Goal: Task Accomplishment & Management: Complete application form

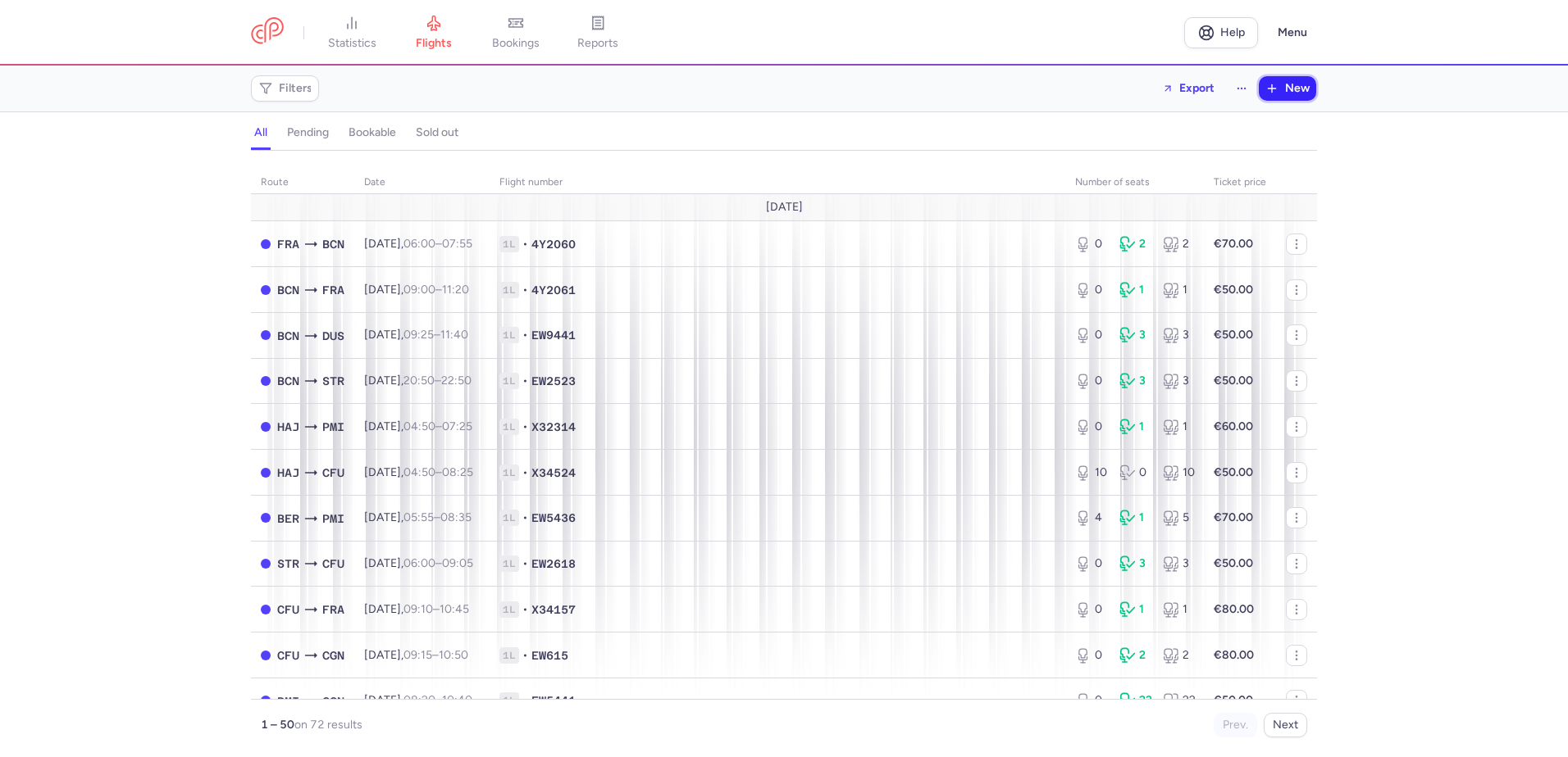
click at [1287, 92] on span "New" at bounding box center [1297, 87] width 25 height 13
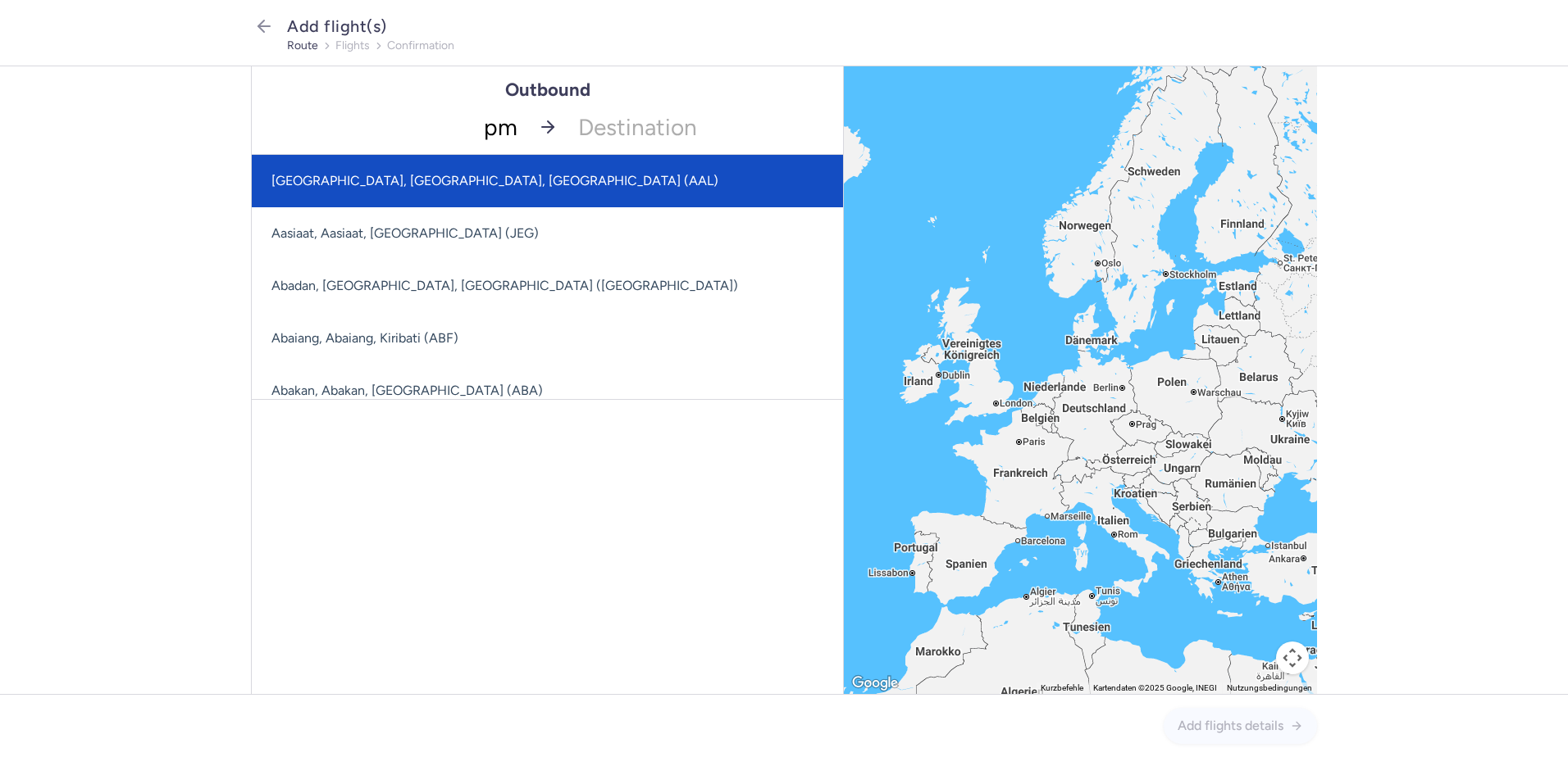
type input "pmi"
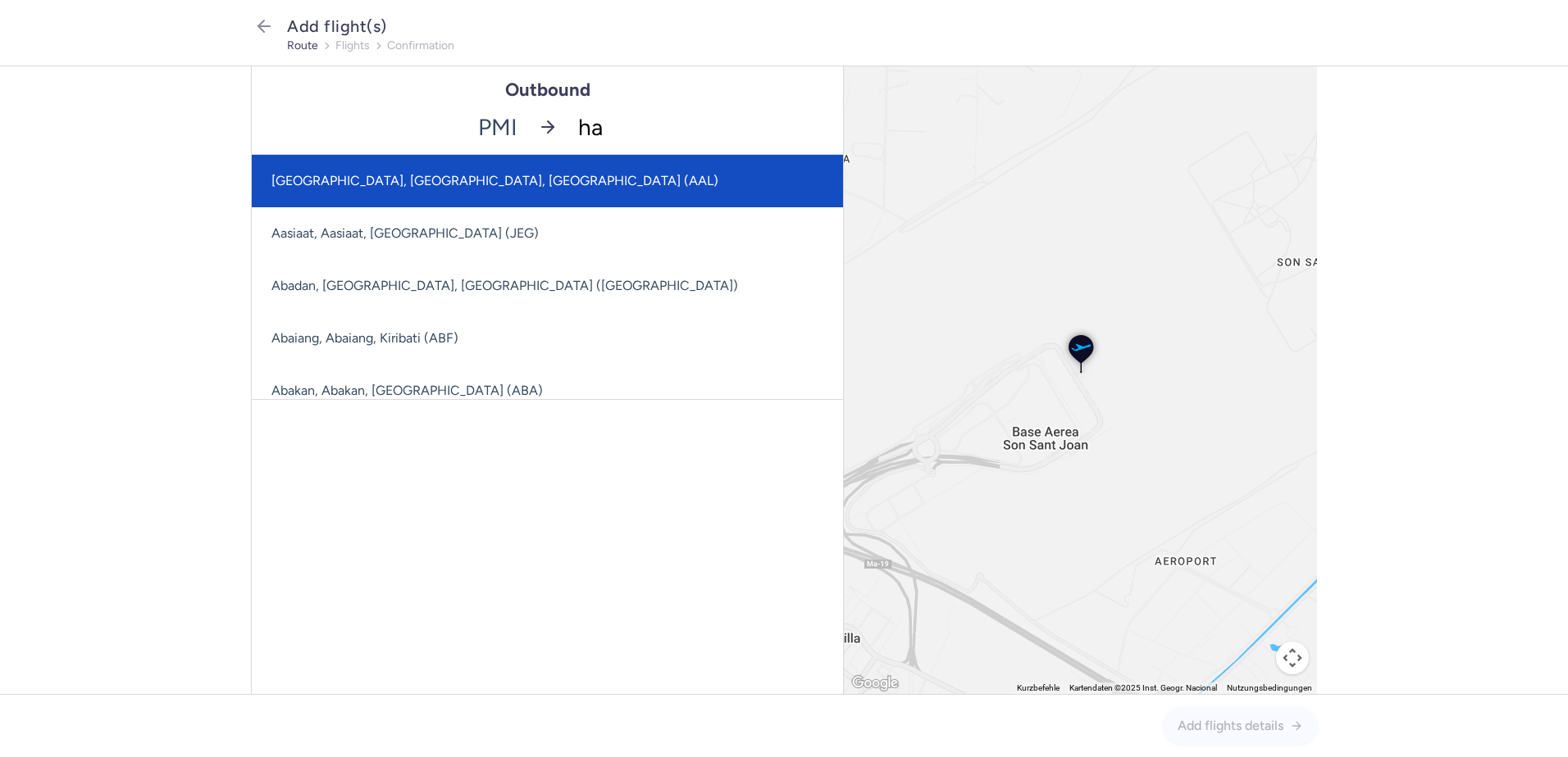
type input "ham"
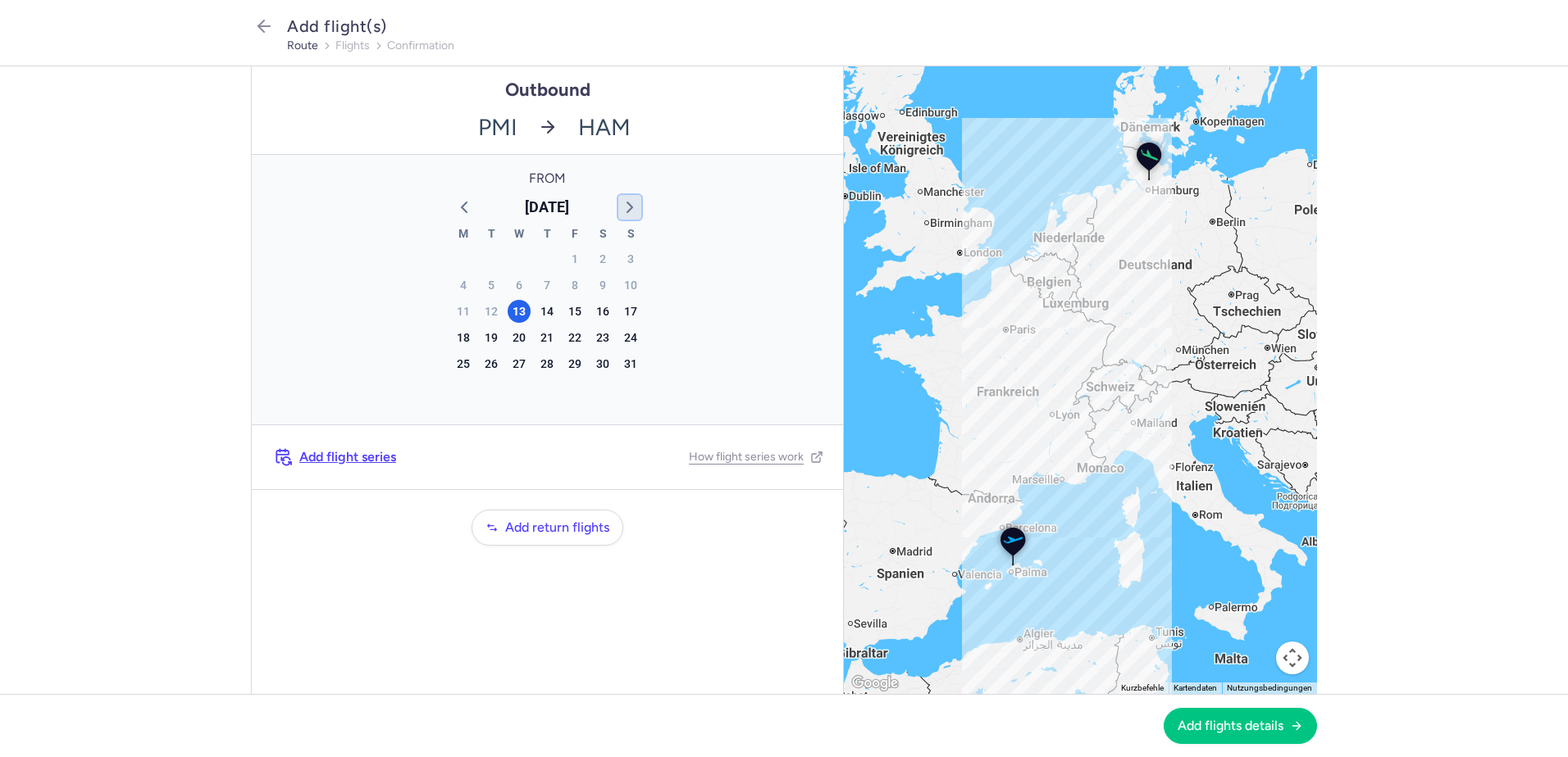
click at [632, 203] on icon "button" at bounding box center [630, 207] width 20 height 20
drag, startPoint x: 624, startPoint y: 312, endPoint x: 1013, endPoint y: 623, distance: 498.0
click at [624, 312] on div "21" at bounding box center [630, 311] width 23 height 23
click at [1230, 726] on span "Add flights details" at bounding box center [1231, 725] width 106 height 15
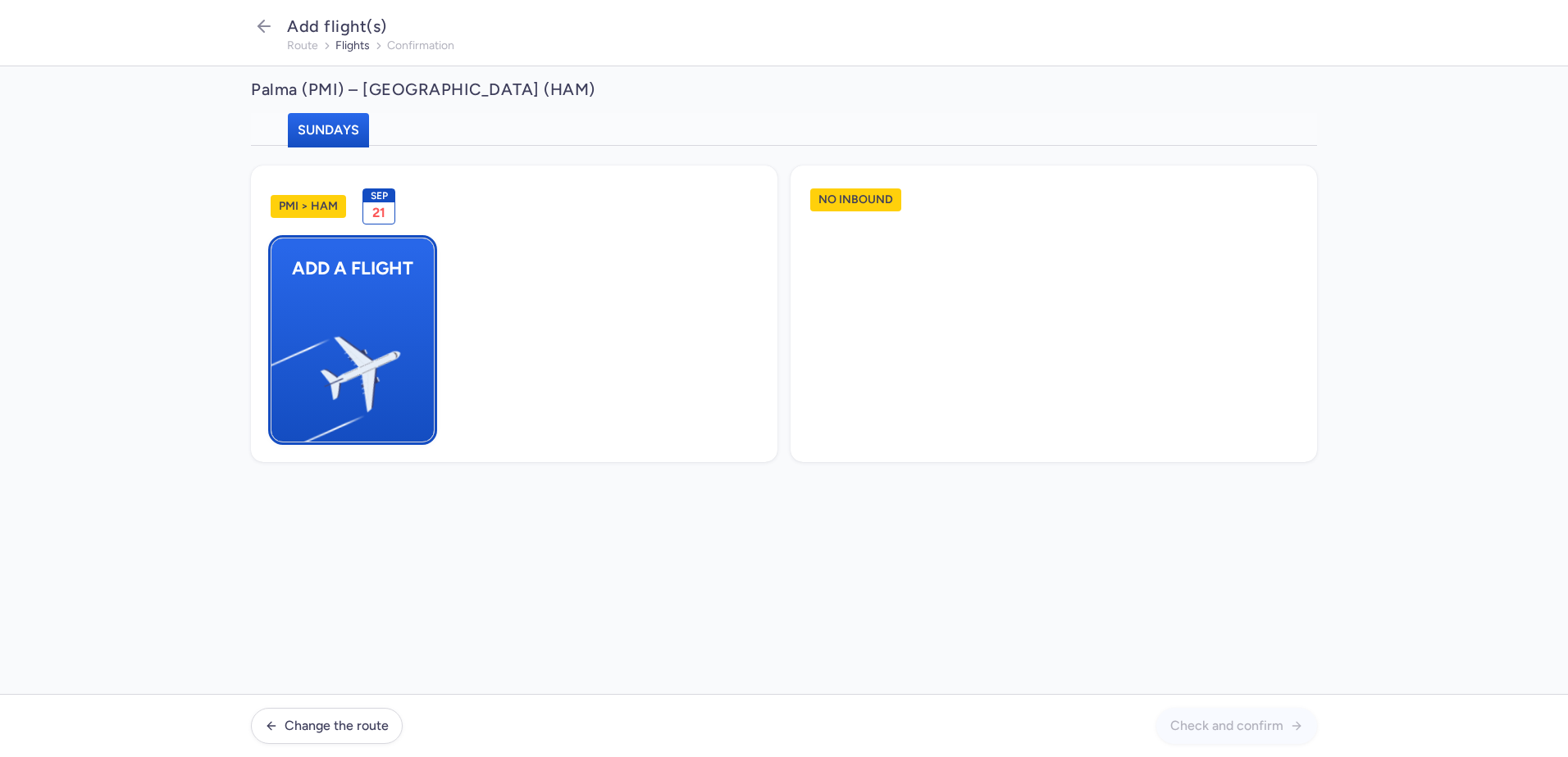
click at [337, 341] on img "button" at bounding box center [279, 367] width 277 height 254
select select "23"
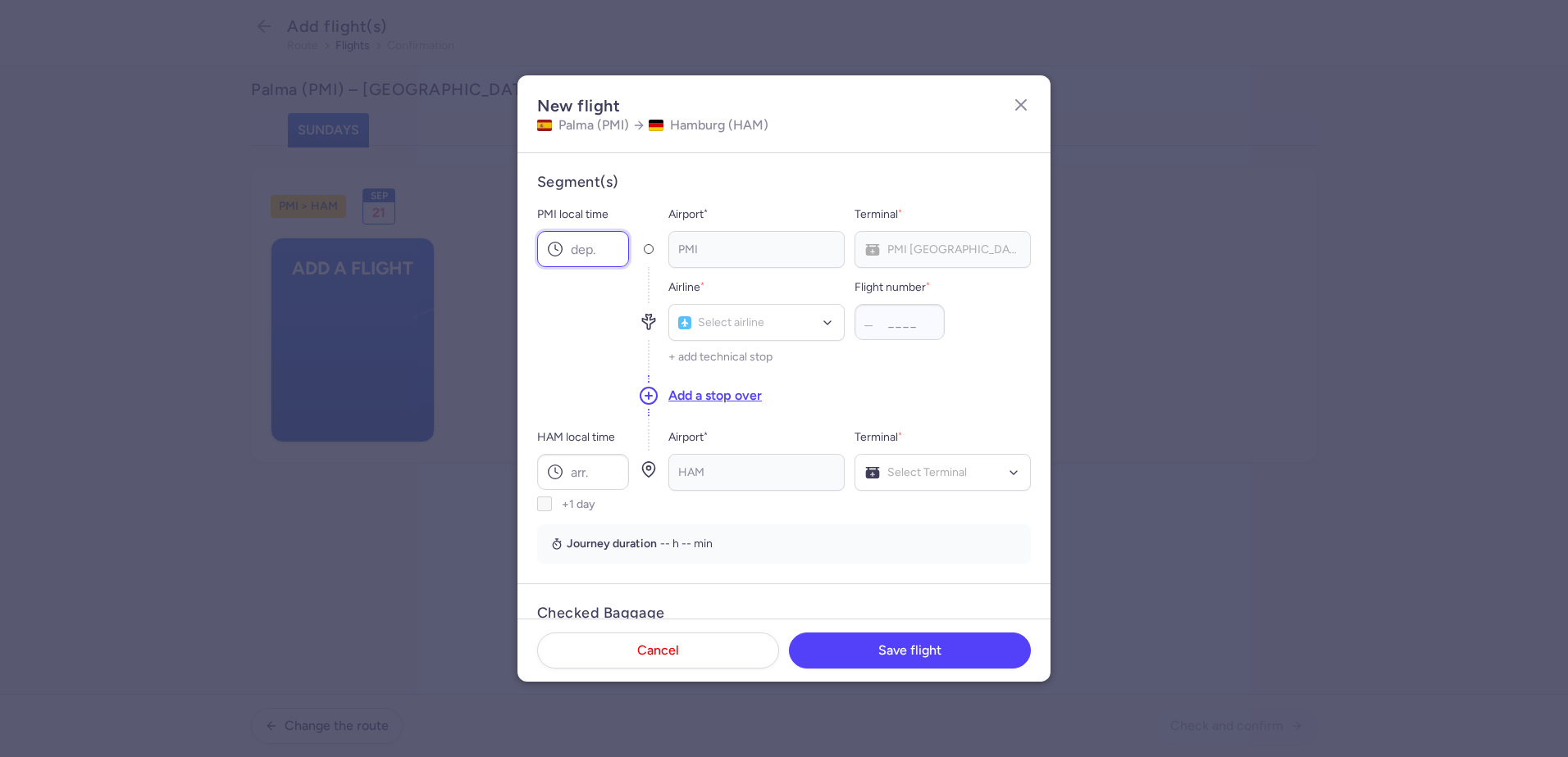
click at [588, 241] on input "PMI local time" at bounding box center [582, 249] width 91 height 36
type input "18:40"
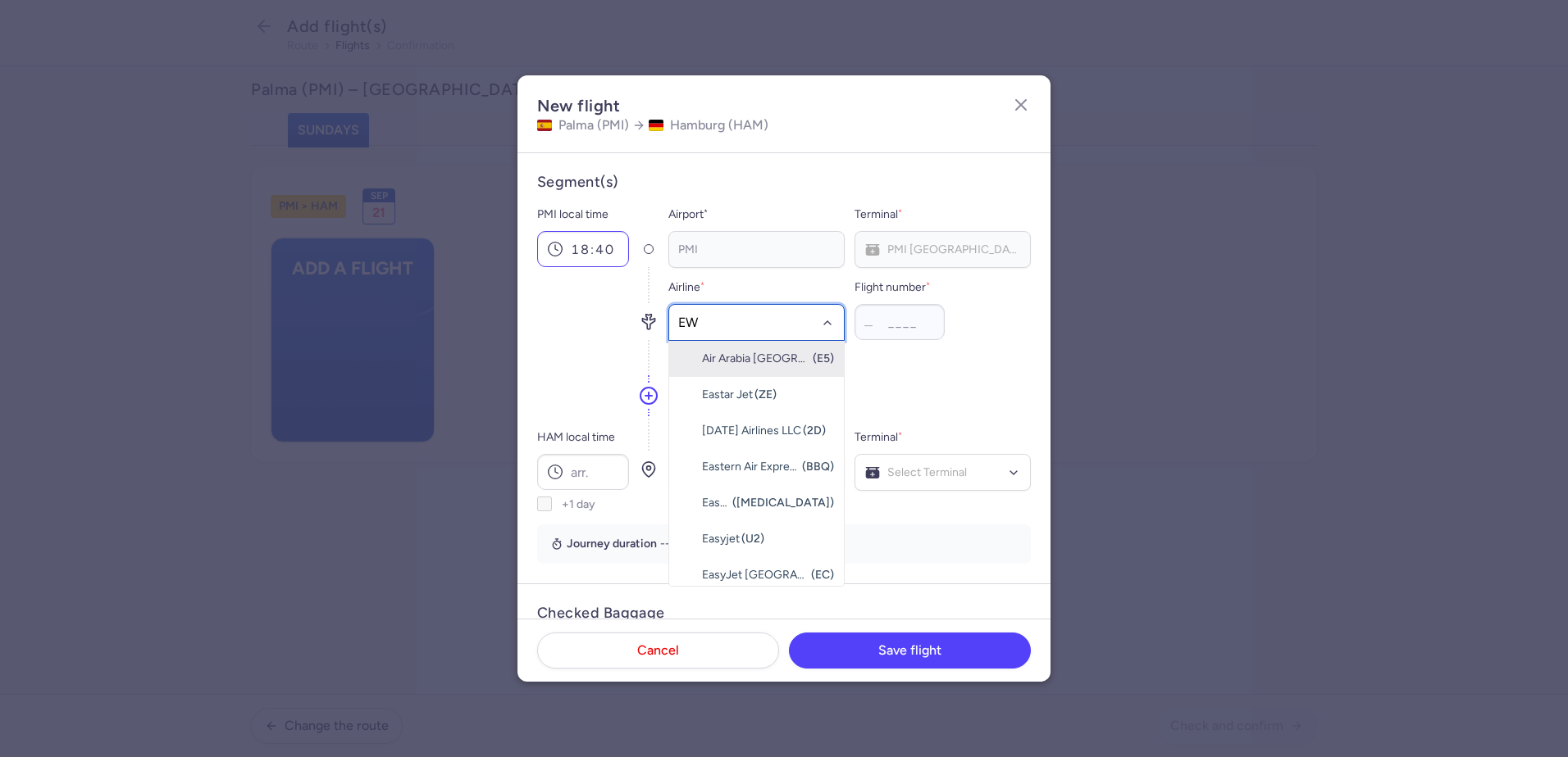
type input "EW"
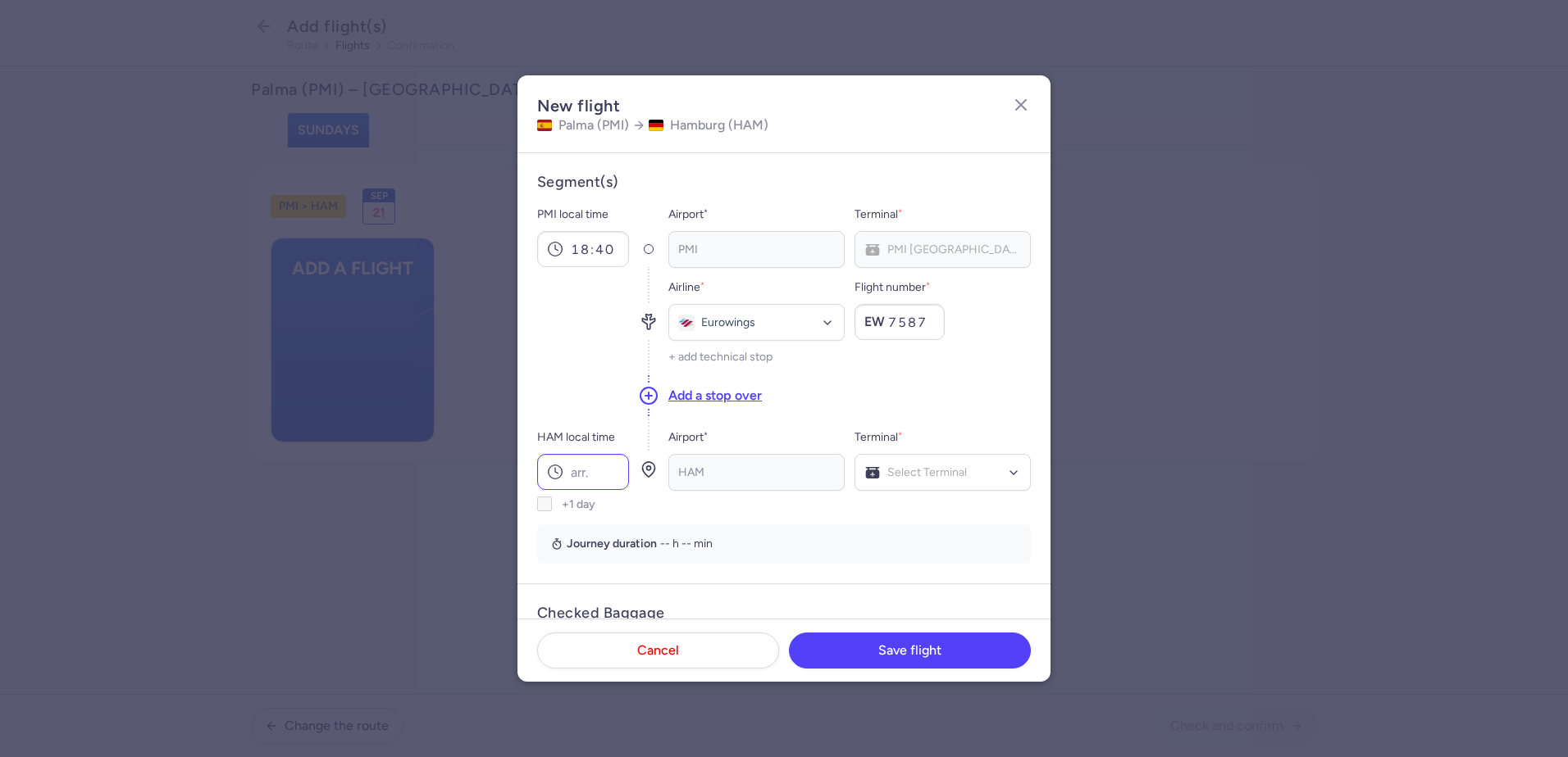
type input "7587"
click at [554, 470] on icon at bounding box center [555, 472] width 17 height 17
type input "1"
type input "21:20"
click at [925, 509] on span "Terminal 1" at bounding box center [942, 506] width 175 height 32
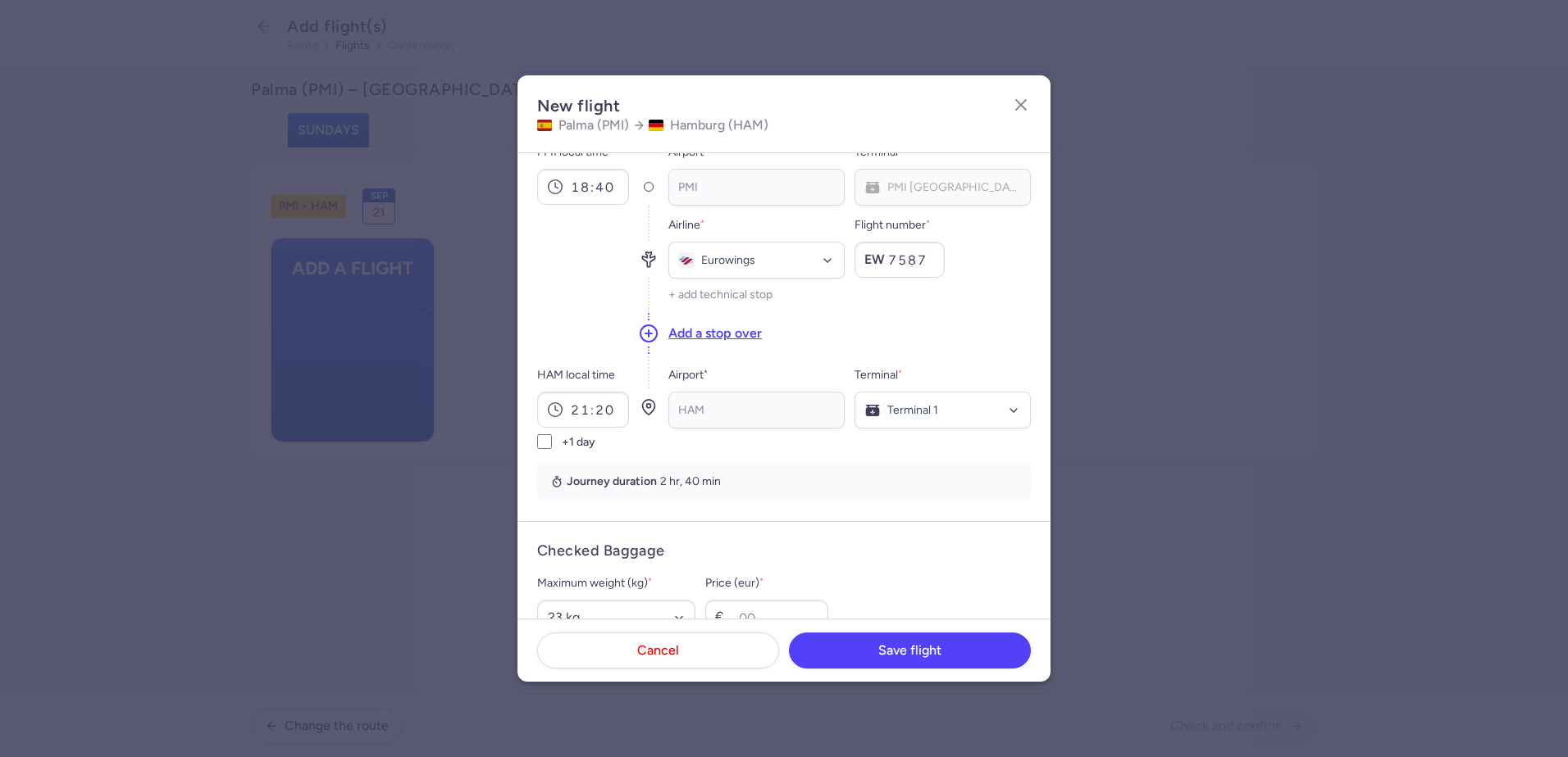
scroll to position [164, 0]
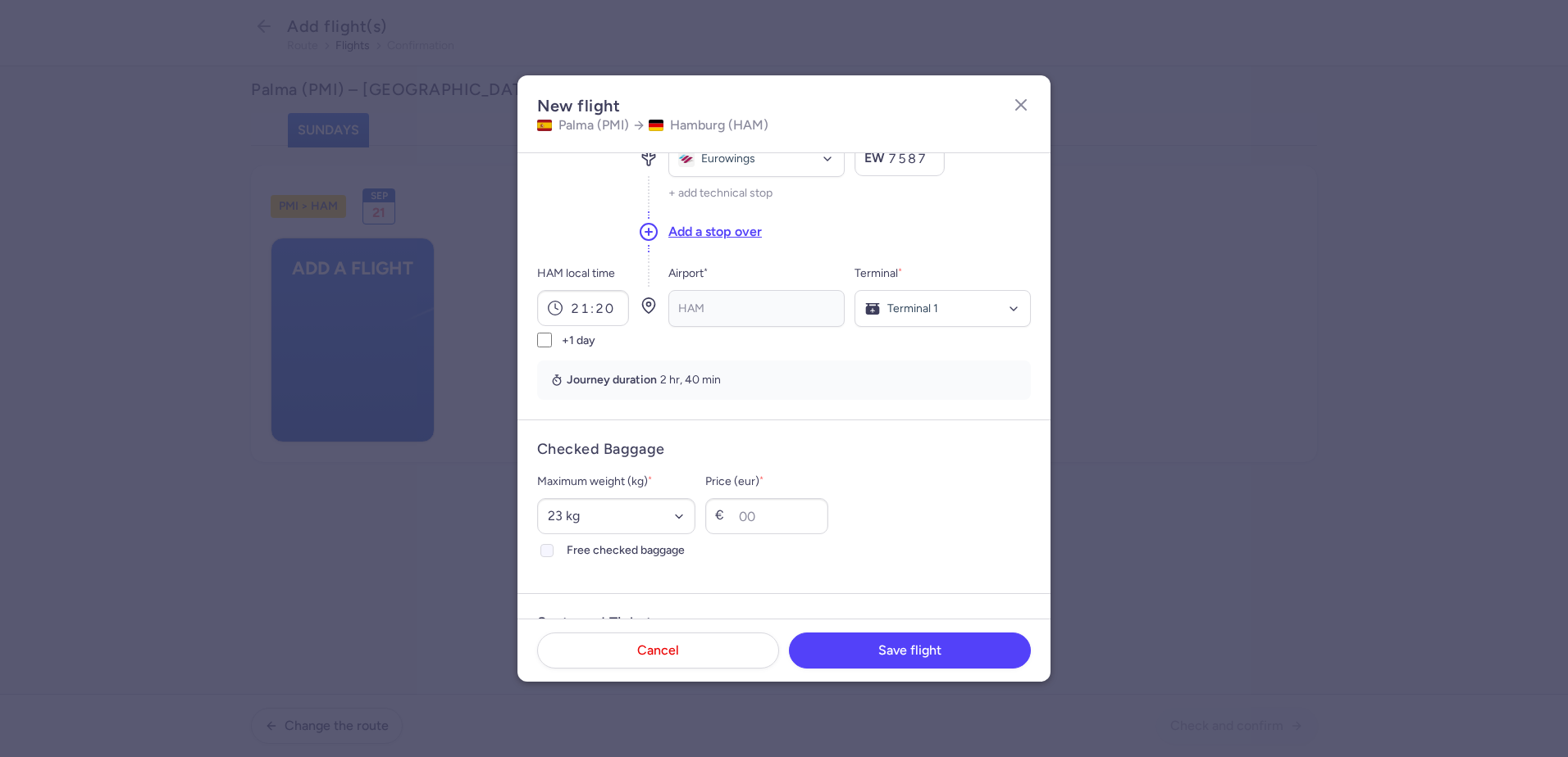
click at [545, 550] on icon at bounding box center [547, 551] width 10 height 10
click at [545, 550] on input "Free checked baggage" at bounding box center [546, 551] width 13 height 13
checkbox input "true"
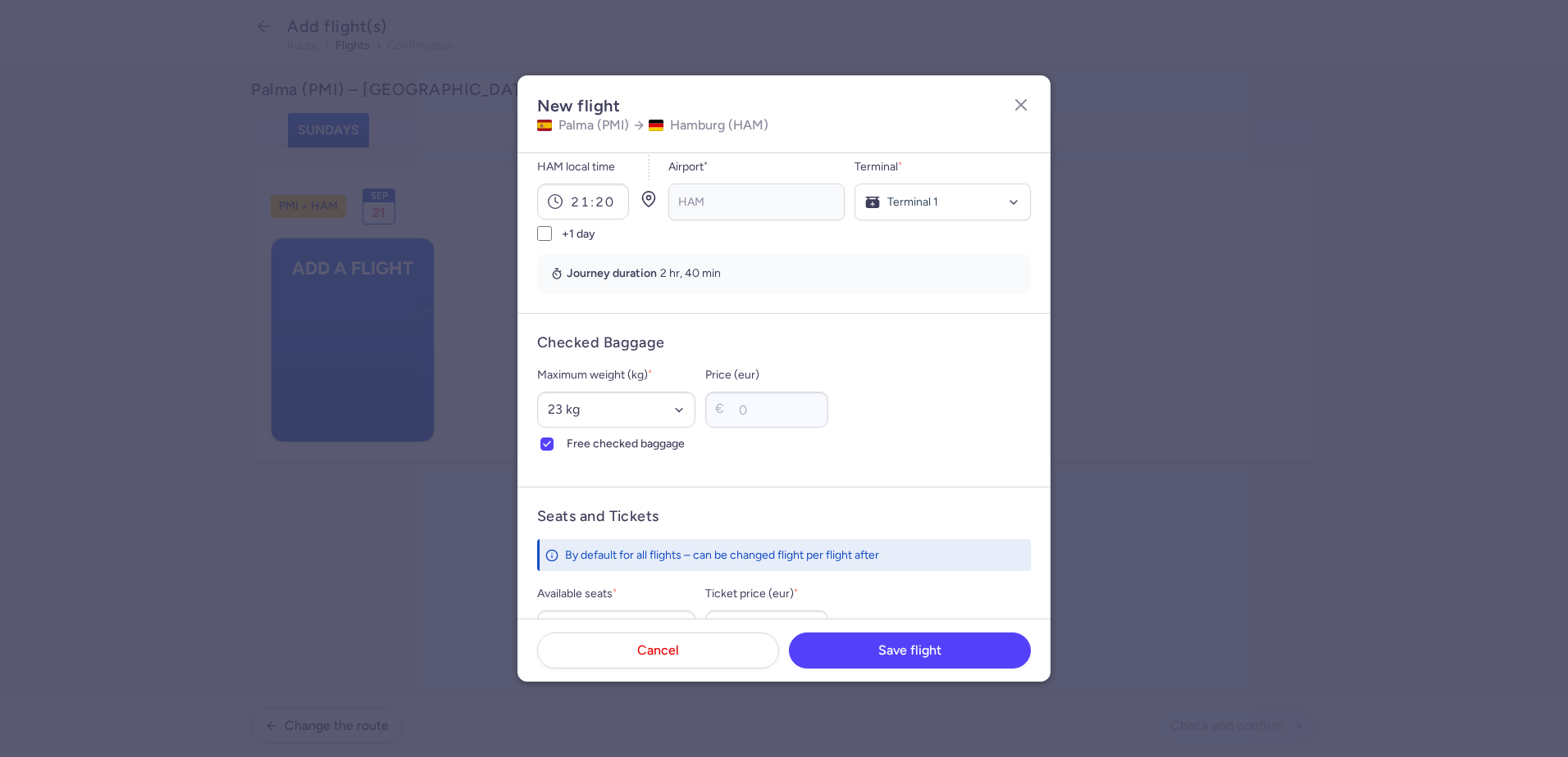
scroll to position [492, 0]
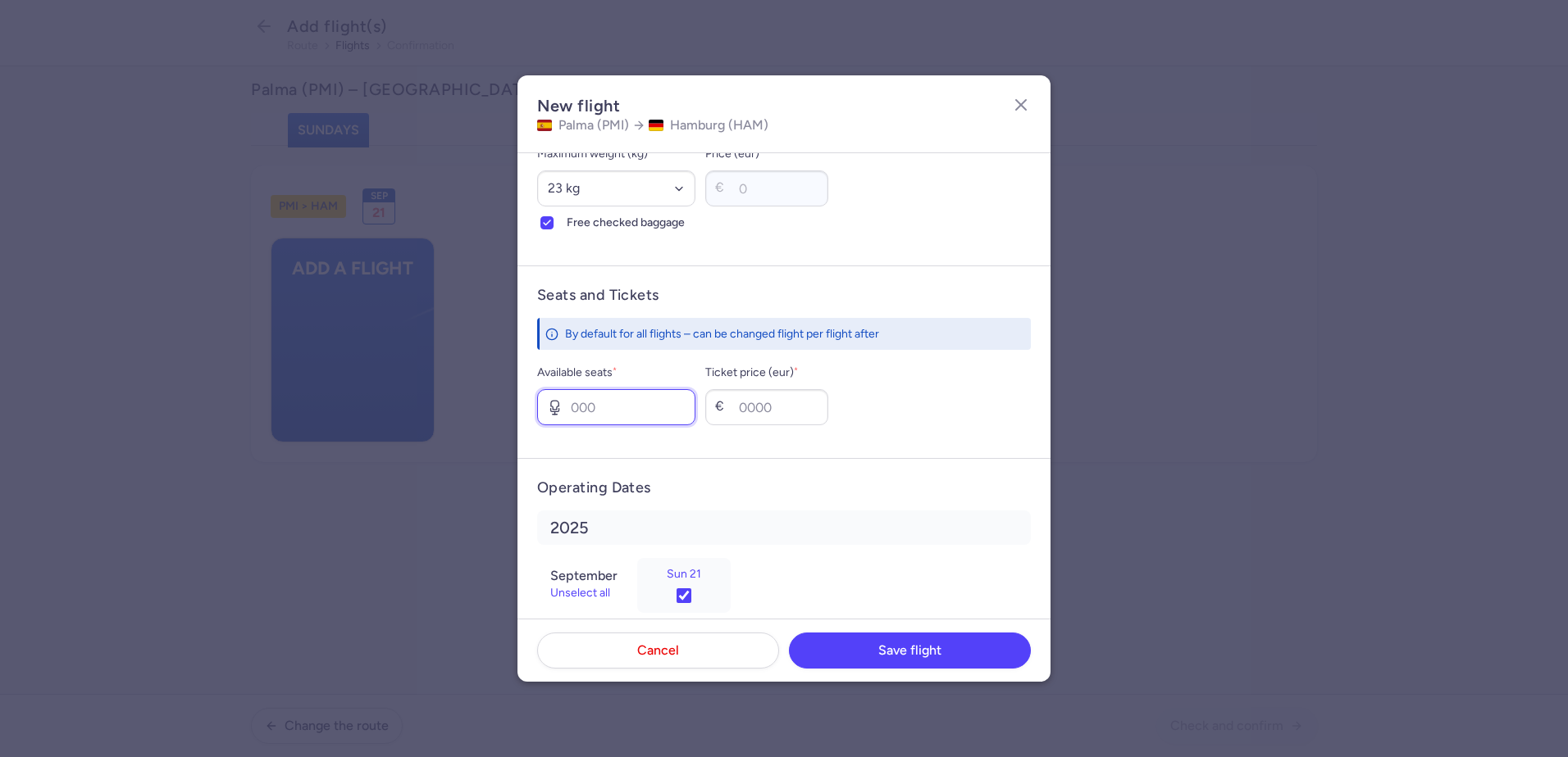
click at [582, 414] on input "Available seats *" at bounding box center [616, 407] width 158 height 36
type input "1"
type input "80"
click at [884, 658] on button "Save flight" at bounding box center [910, 650] width 242 height 36
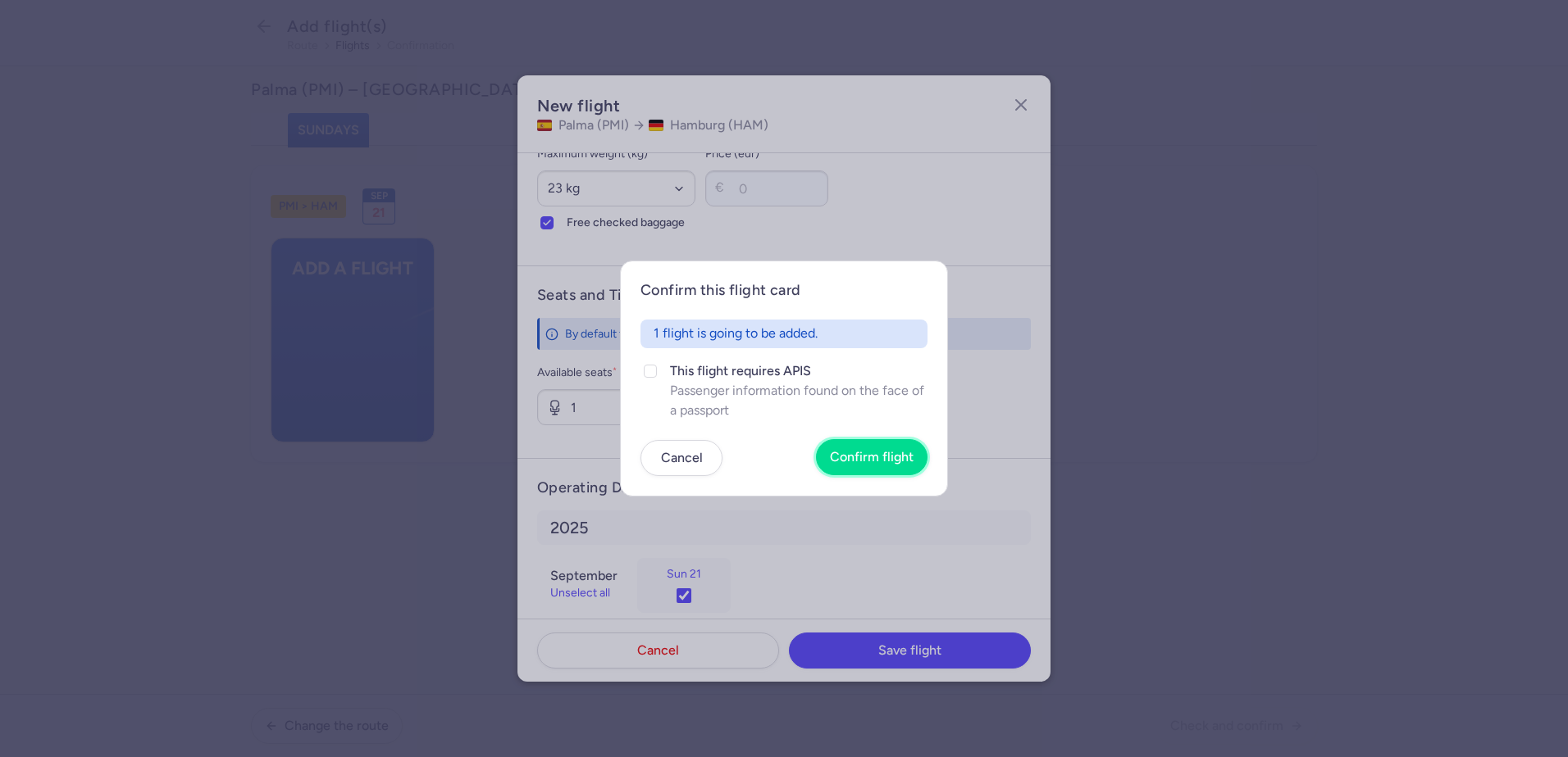
click at [886, 451] on span "Confirm flight" at bounding box center [872, 457] width 84 height 15
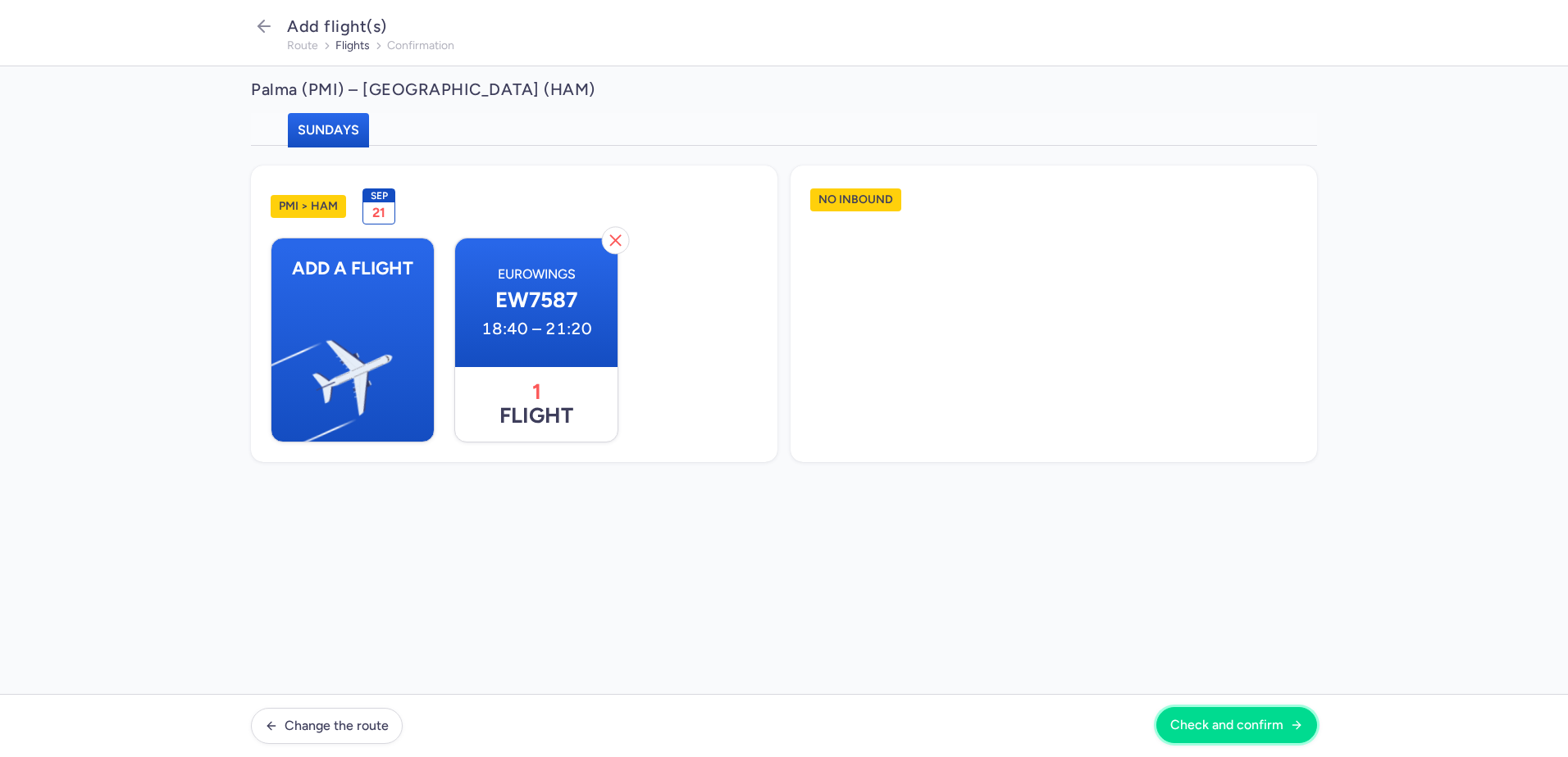
click at [1294, 718] on button "Check and confirm" at bounding box center [1236, 725] width 160 height 36
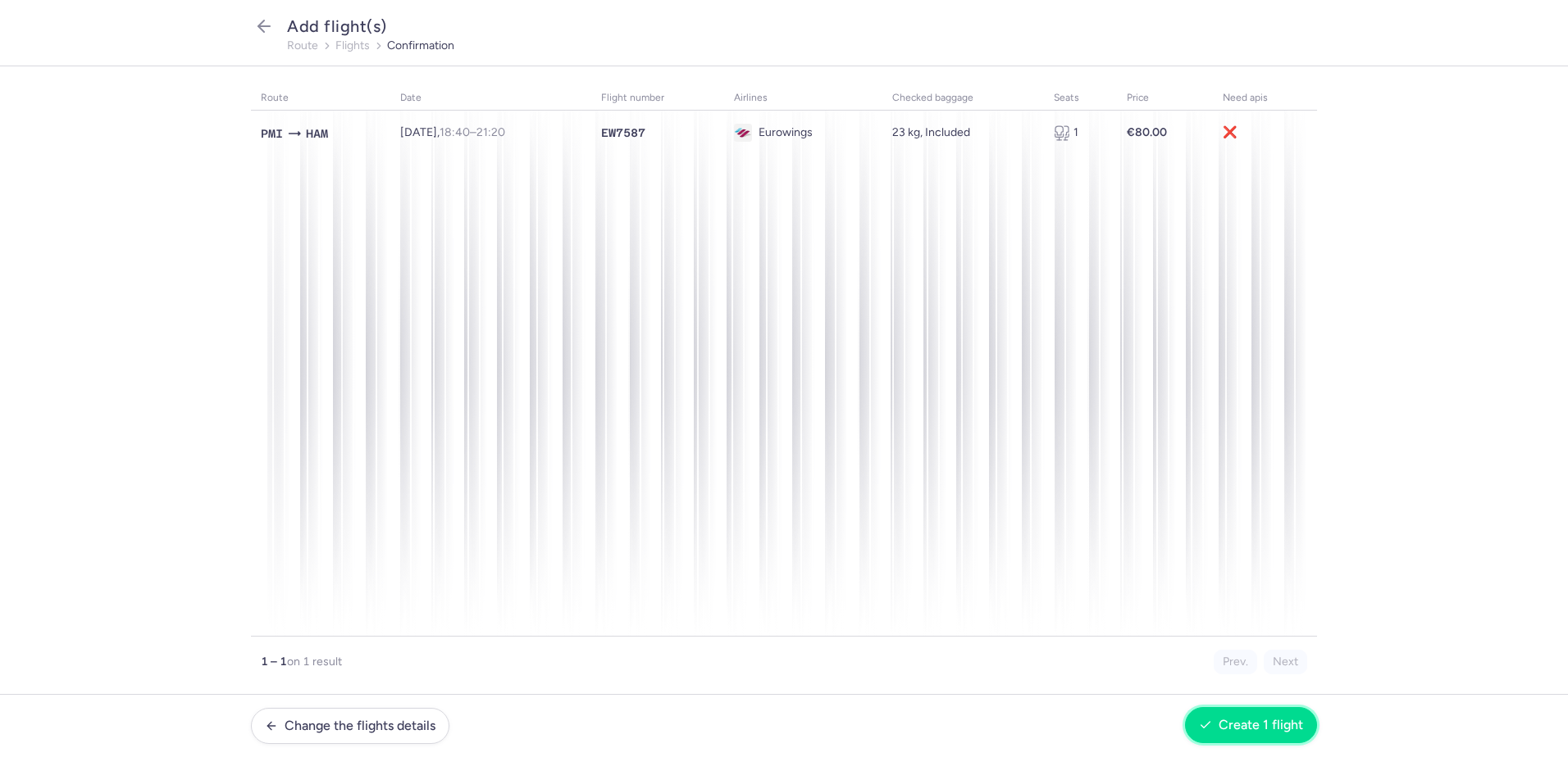
click at [1282, 720] on span "Create 1 flight" at bounding box center [1261, 725] width 85 height 15
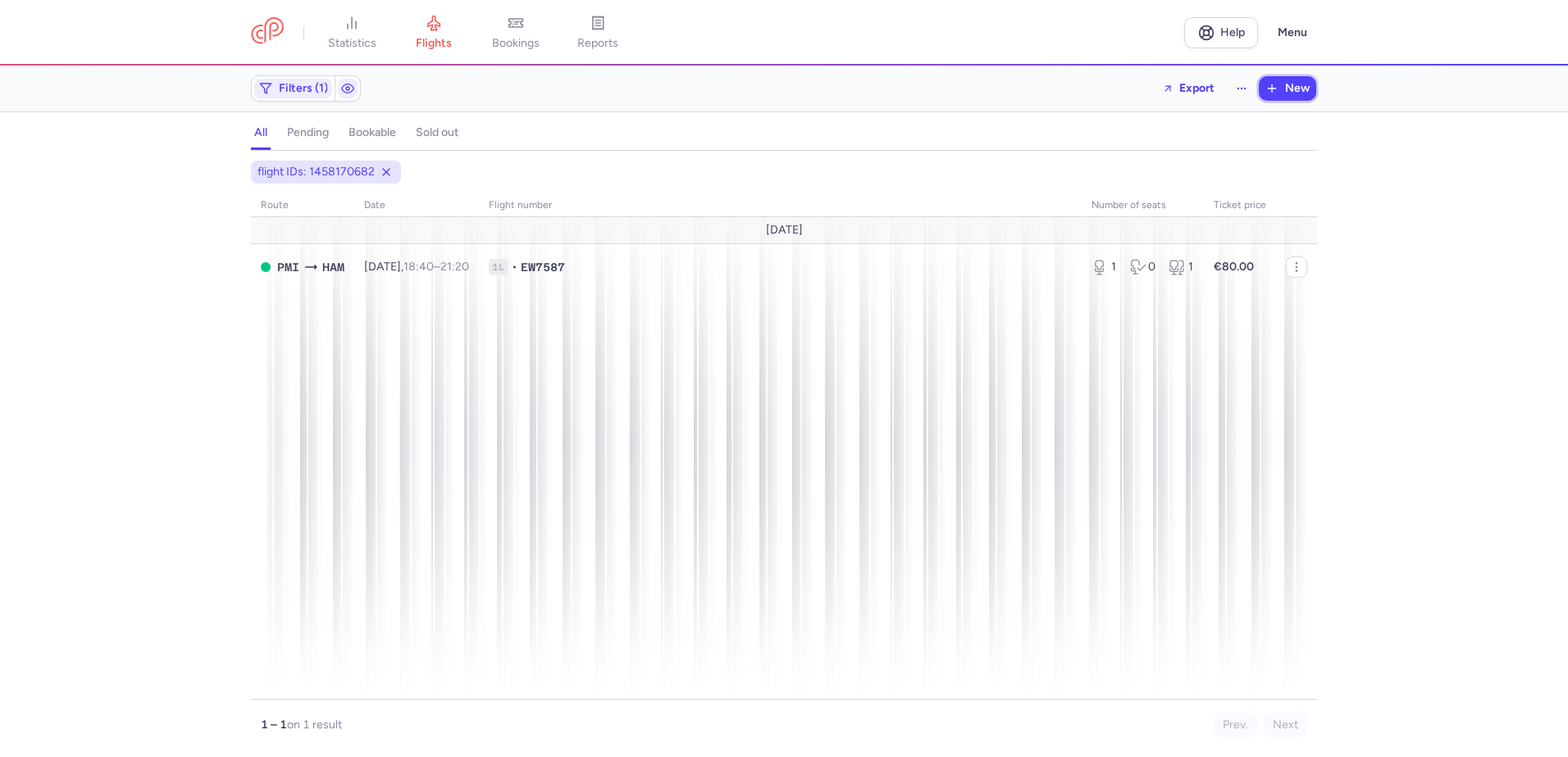
drag, startPoint x: 1287, startPoint y: 85, endPoint x: 861, endPoint y: 186, distance: 437.8
click at [1287, 85] on span "New" at bounding box center [1297, 87] width 25 height 13
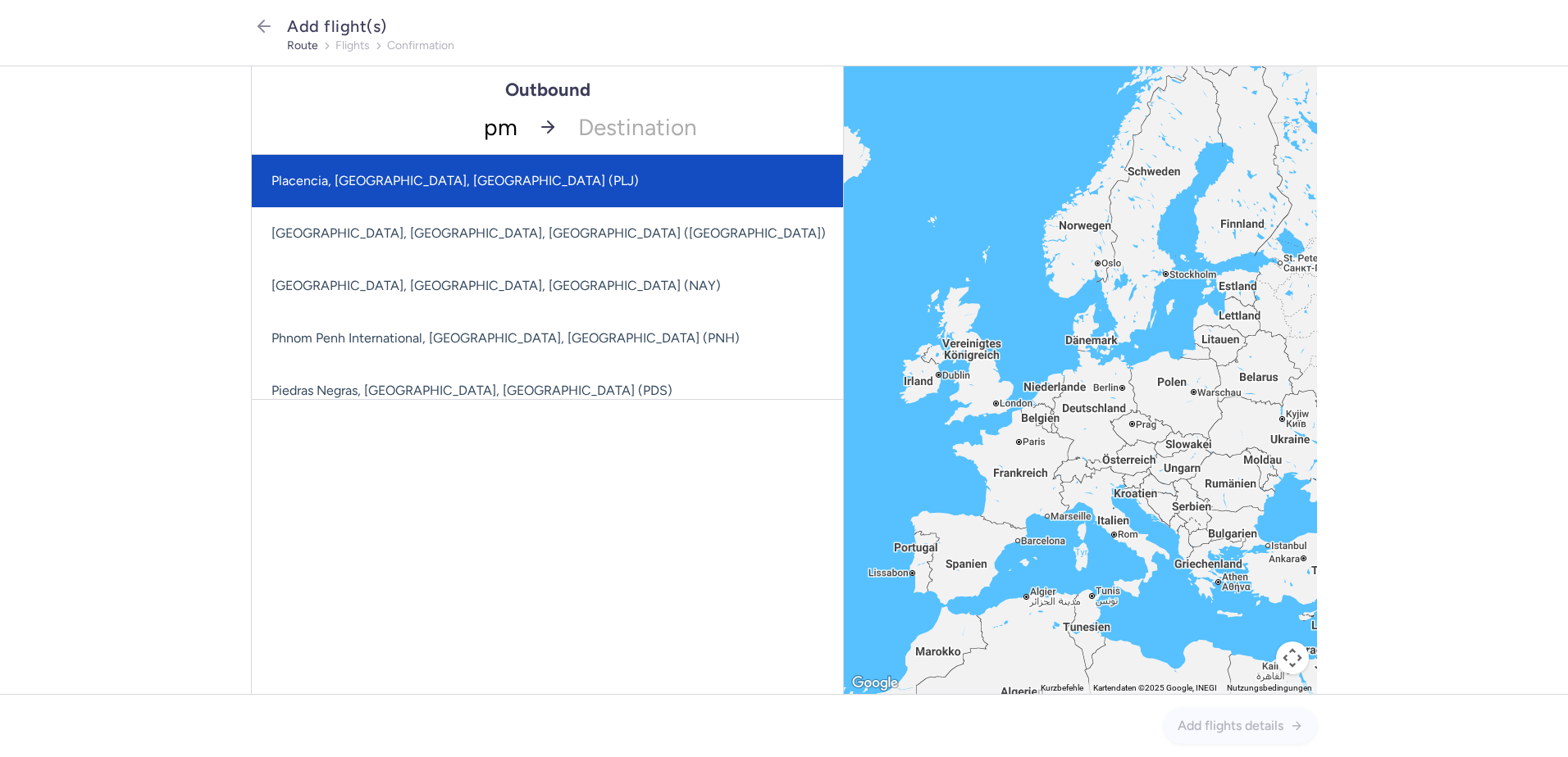
type input "pmi"
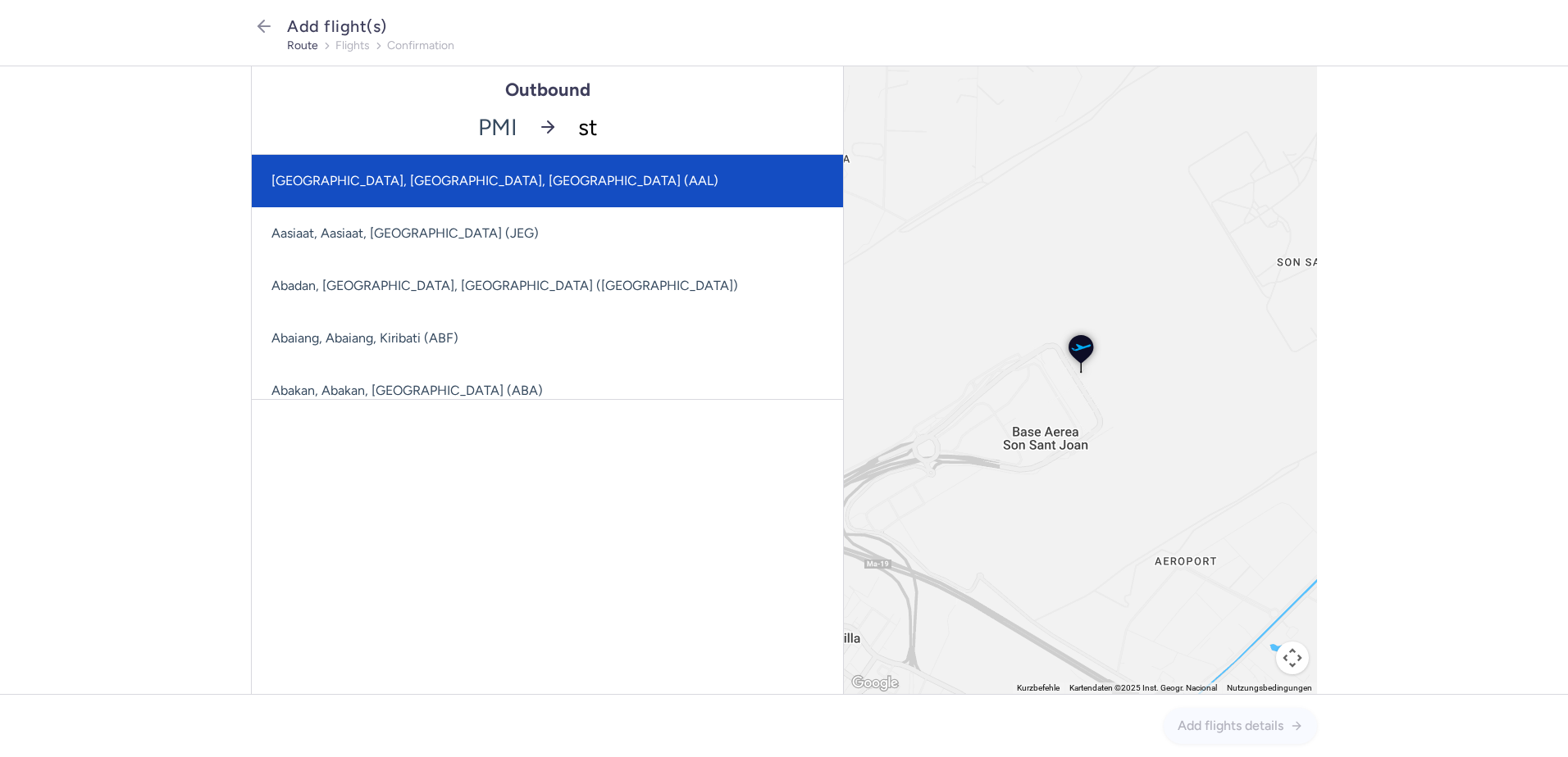
type input "str"
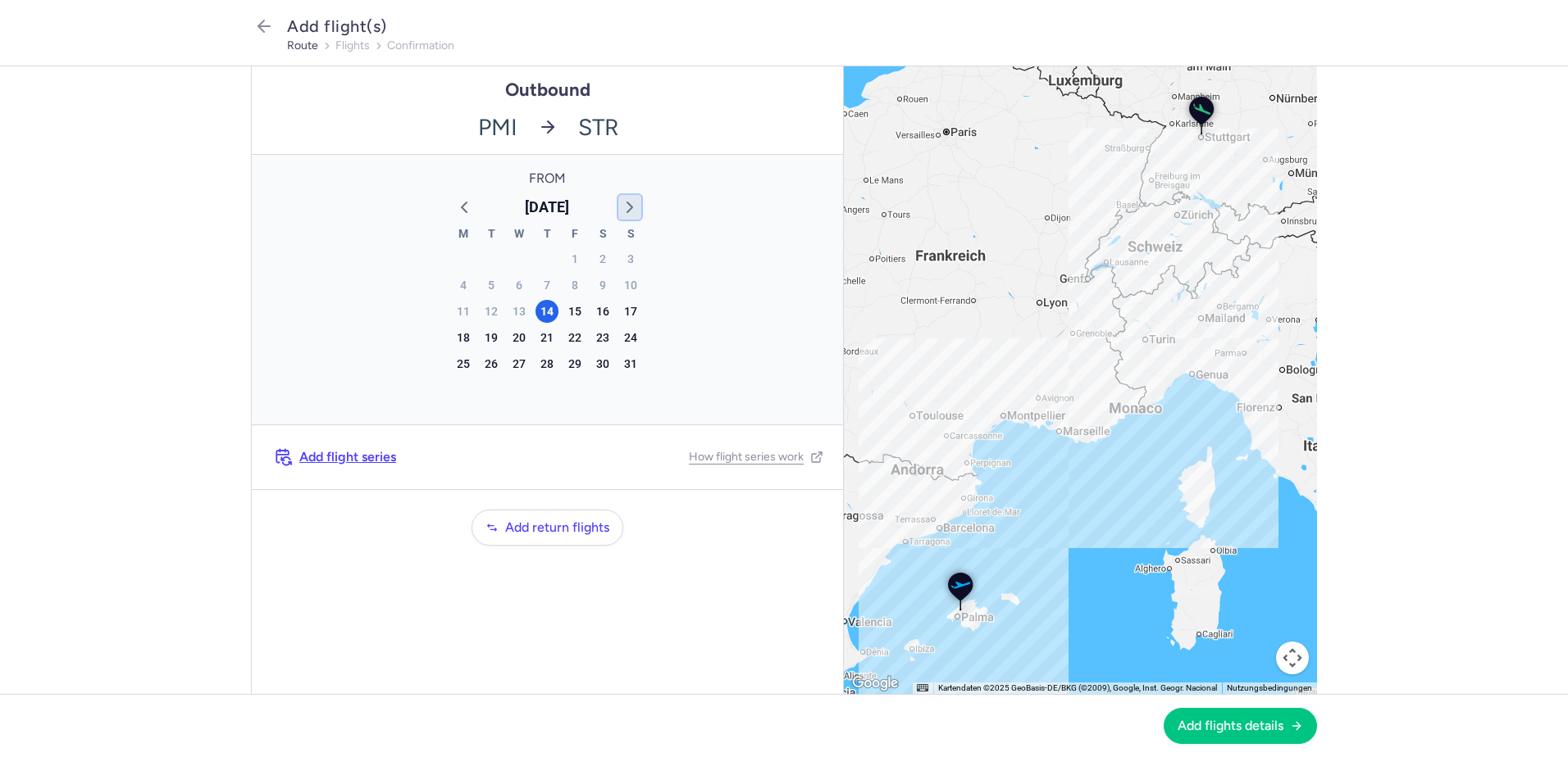
click at [632, 211] on icon "button" at bounding box center [630, 207] width 20 height 20
click at [626, 312] on div "21" at bounding box center [630, 311] width 23 height 23
click at [1243, 730] on span "Add flights details" at bounding box center [1231, 725] width 106 height 15
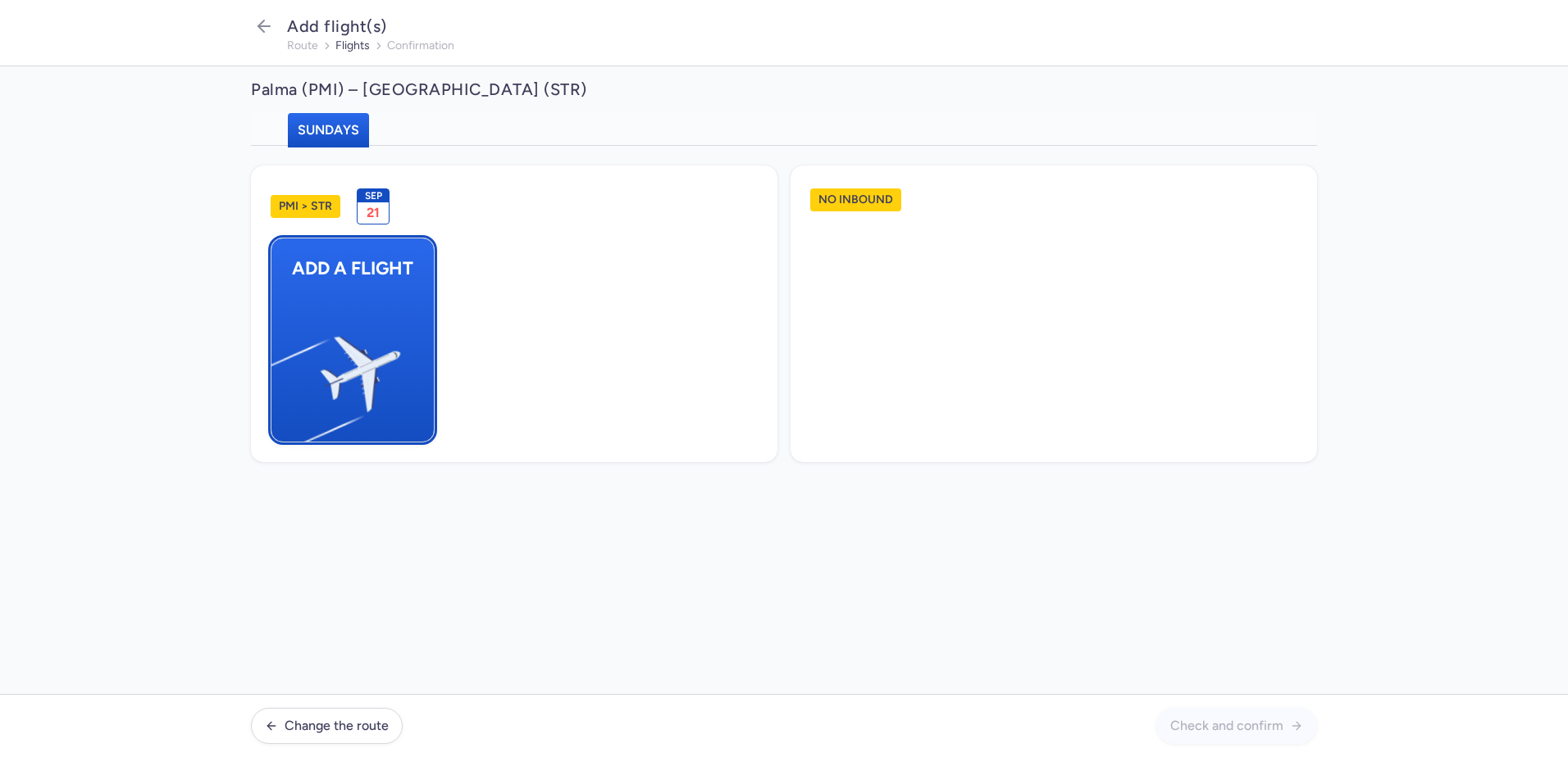
click at [367, 349] on img "button" at bounding box center [279, 367] width 277 height 254
select select "23"
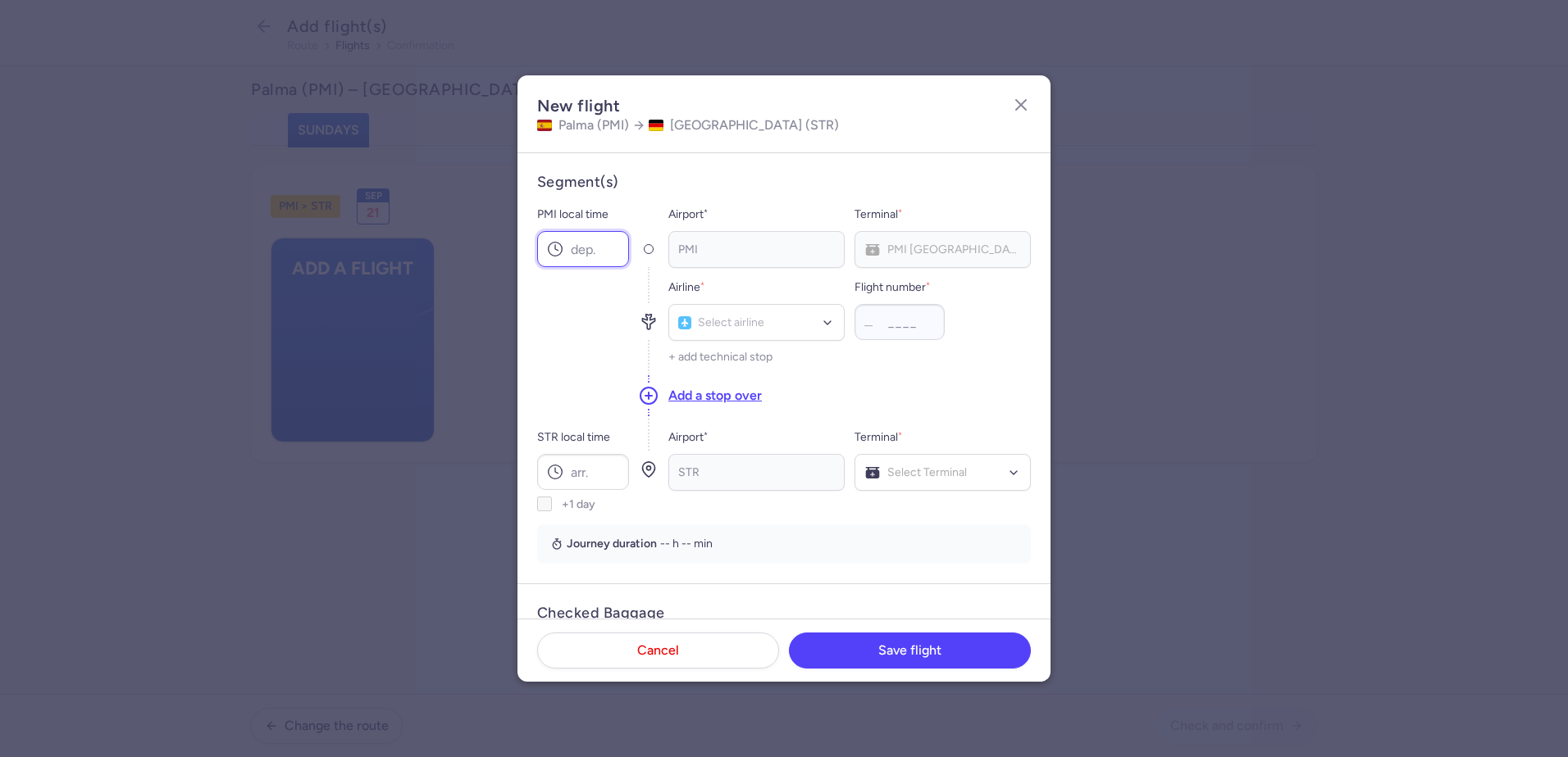
click at [570, 248] on input "PMI local time" at bounding box center [582, 249] width 91 height 36
type input "15:10"
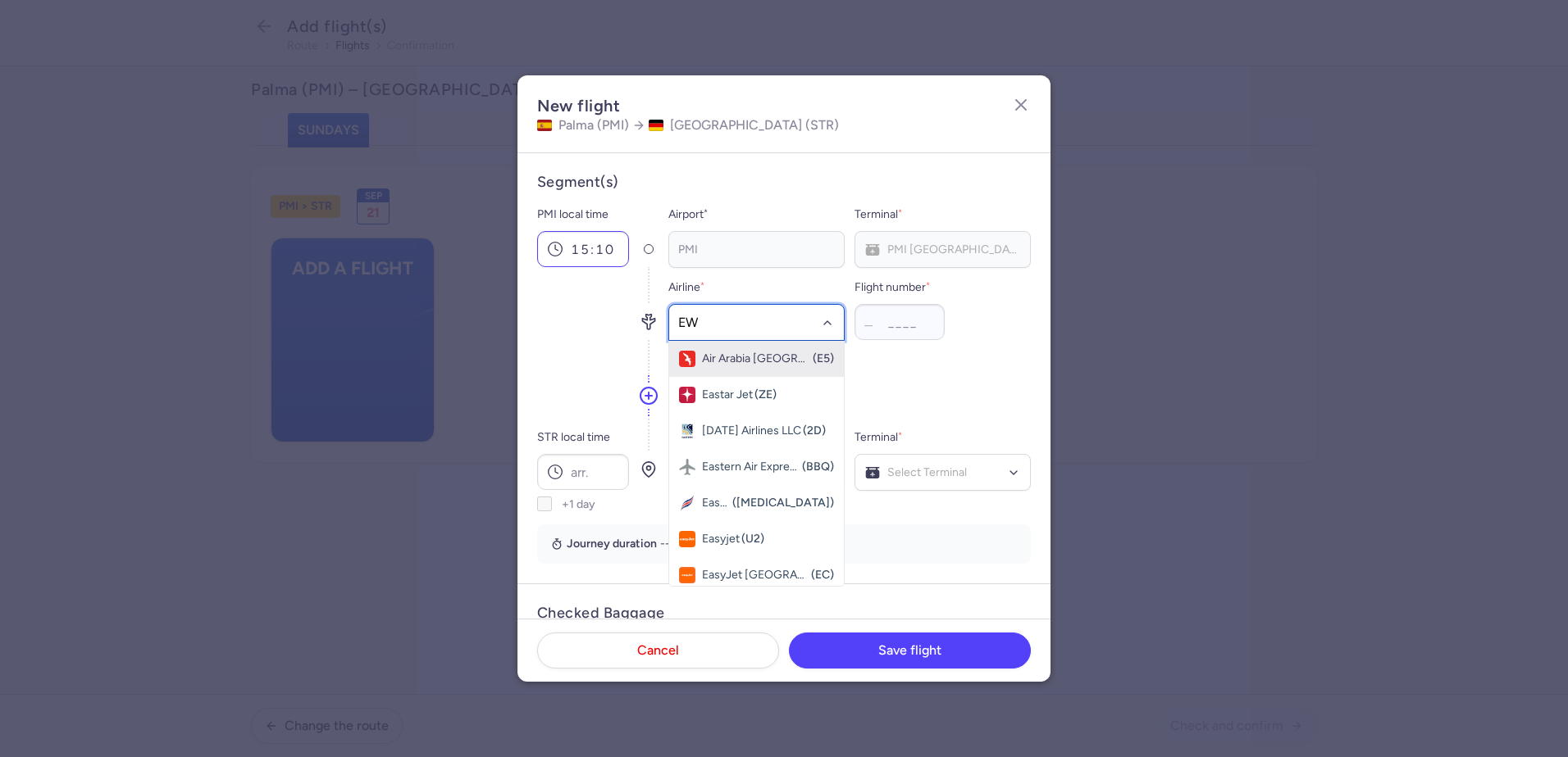
type input "EW"
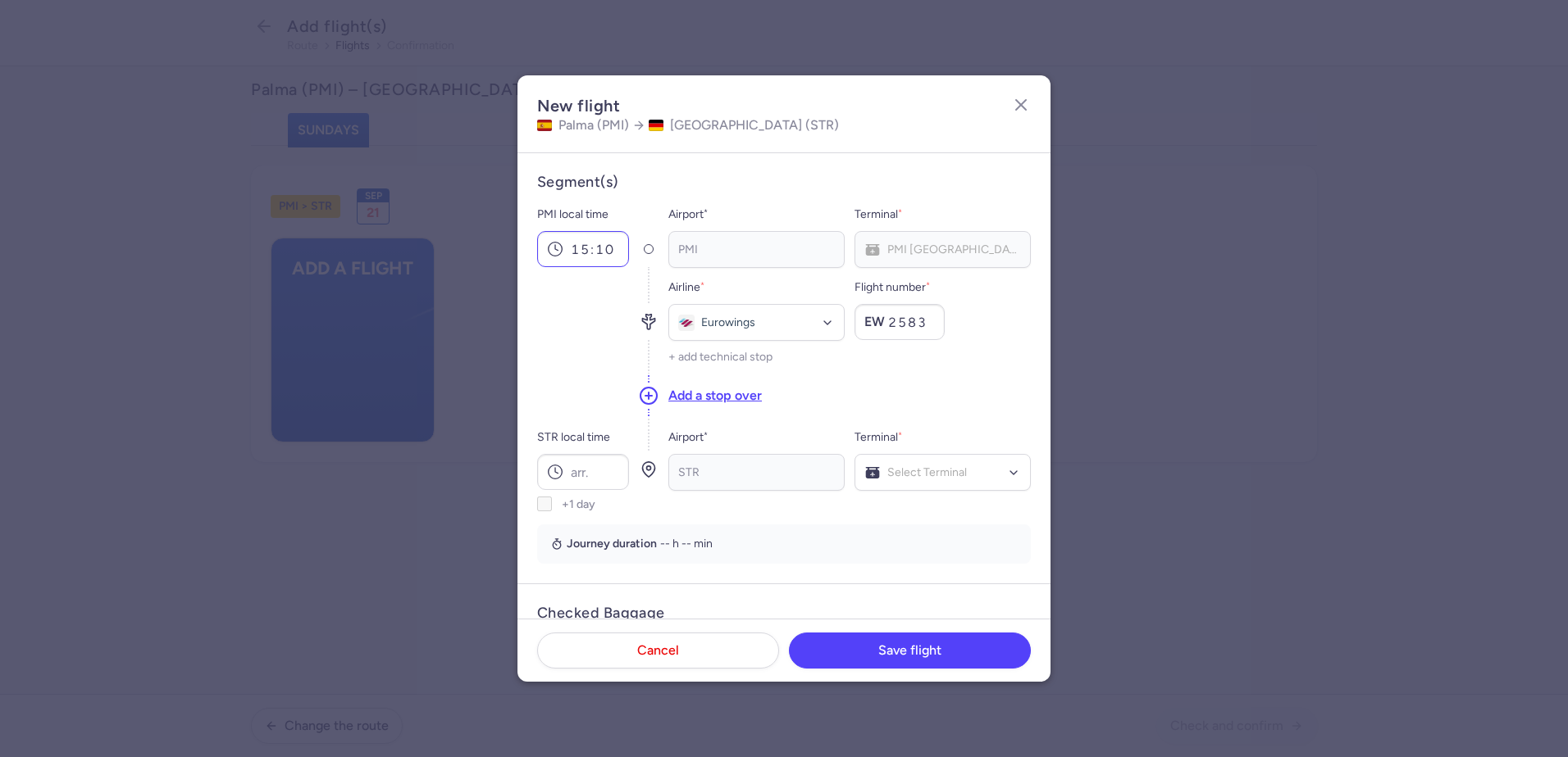
type input "2583"
type input "17:10"
click at [888, 518] on span "Terminal 1" at bounding box center [942, 506] width 175 height 32
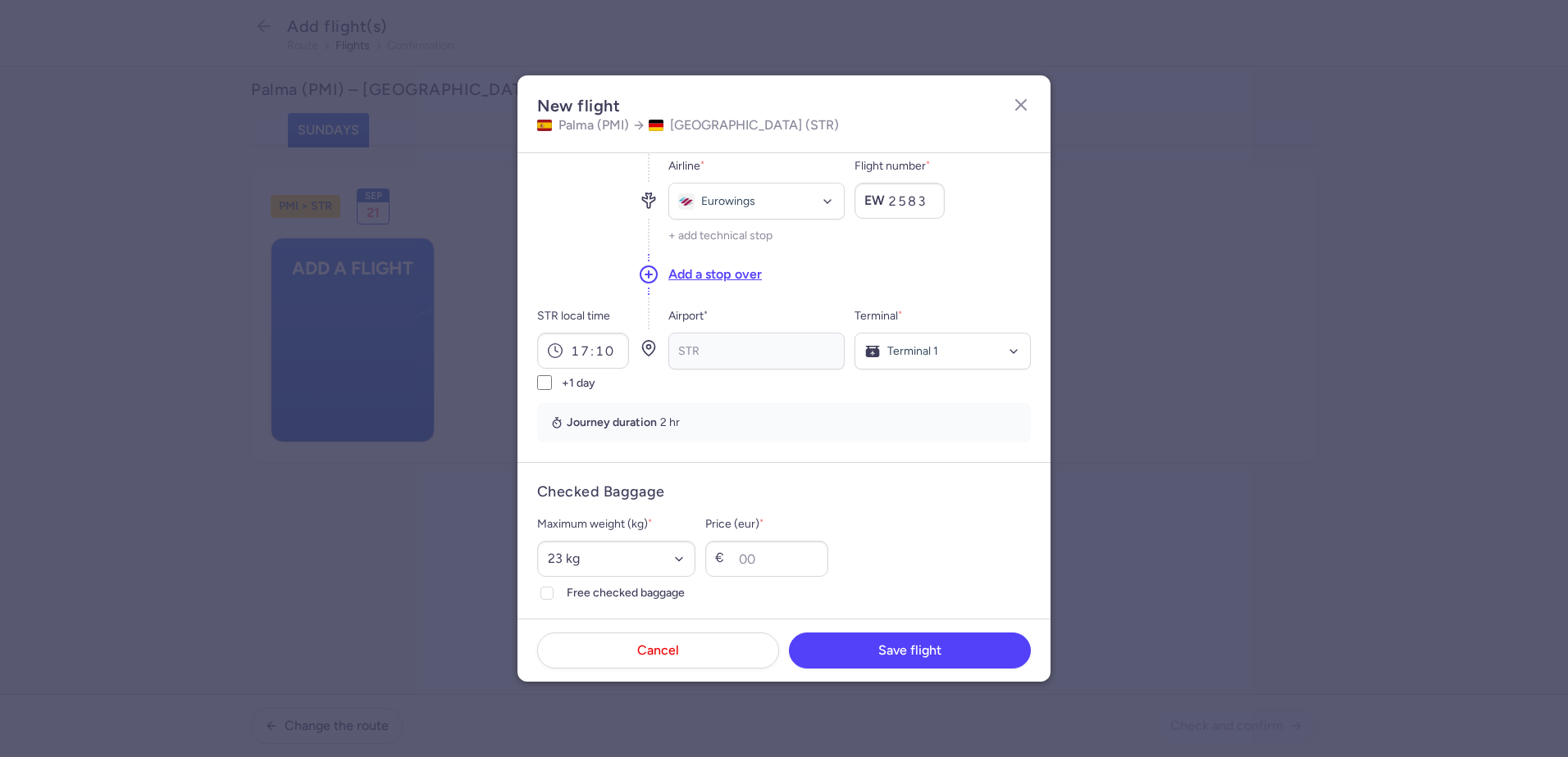
scroll to position [327, 0]
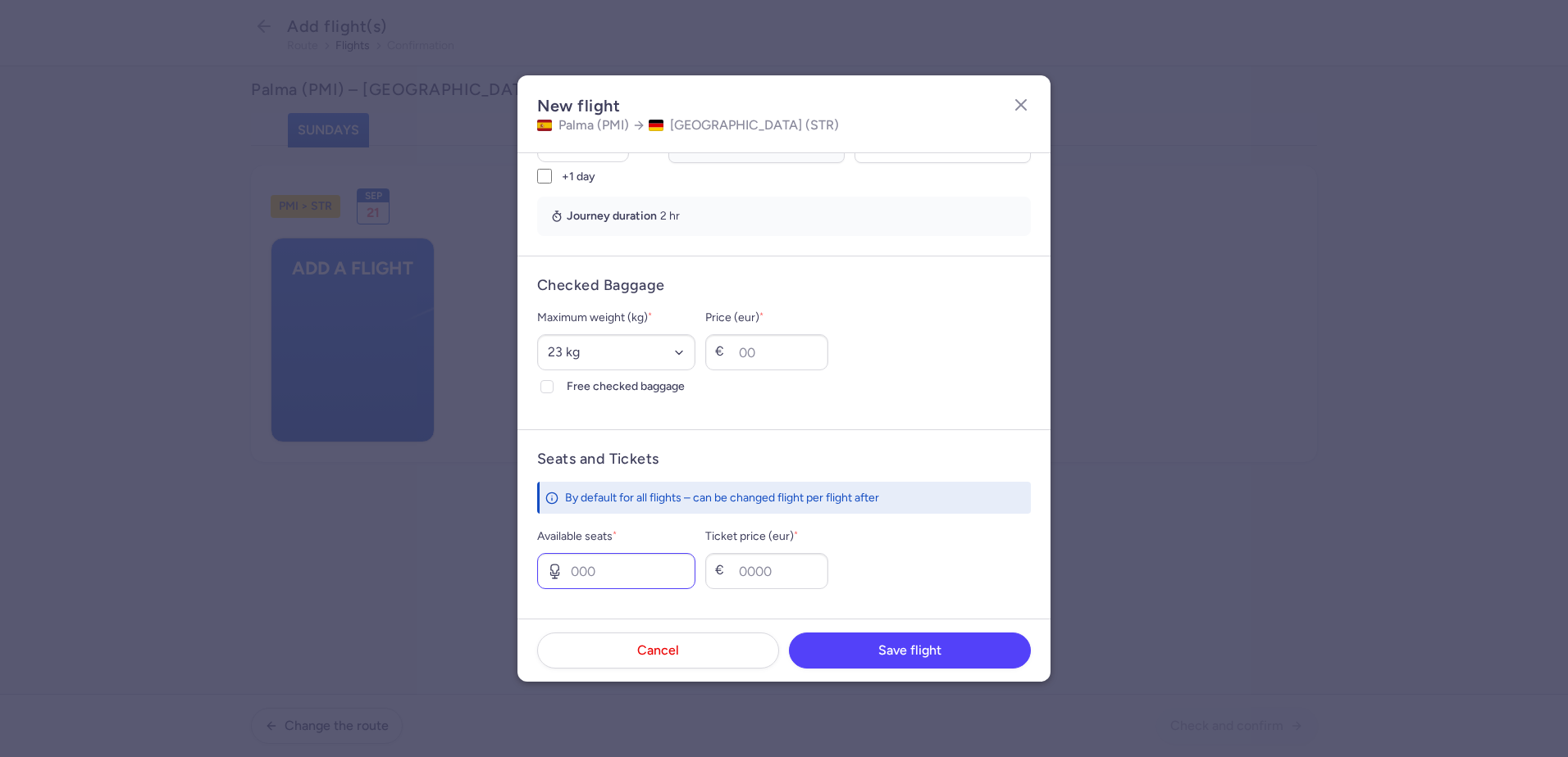
drag, startPoint x: 551, startPoint y: 386, endPoint x: 619, endPoint y: 585, distance: 210.3
click at [550, 386] on icon at bounding box center [547, 386] width 10 height 10
click at [550, 386] on input "Free checked baggage" at bounding box center [546, 386] width 13 height 13
checkbox input "true"
click at [621, 576] on input "Available seats *" at bounding box center [616, 571] width 158 height 36
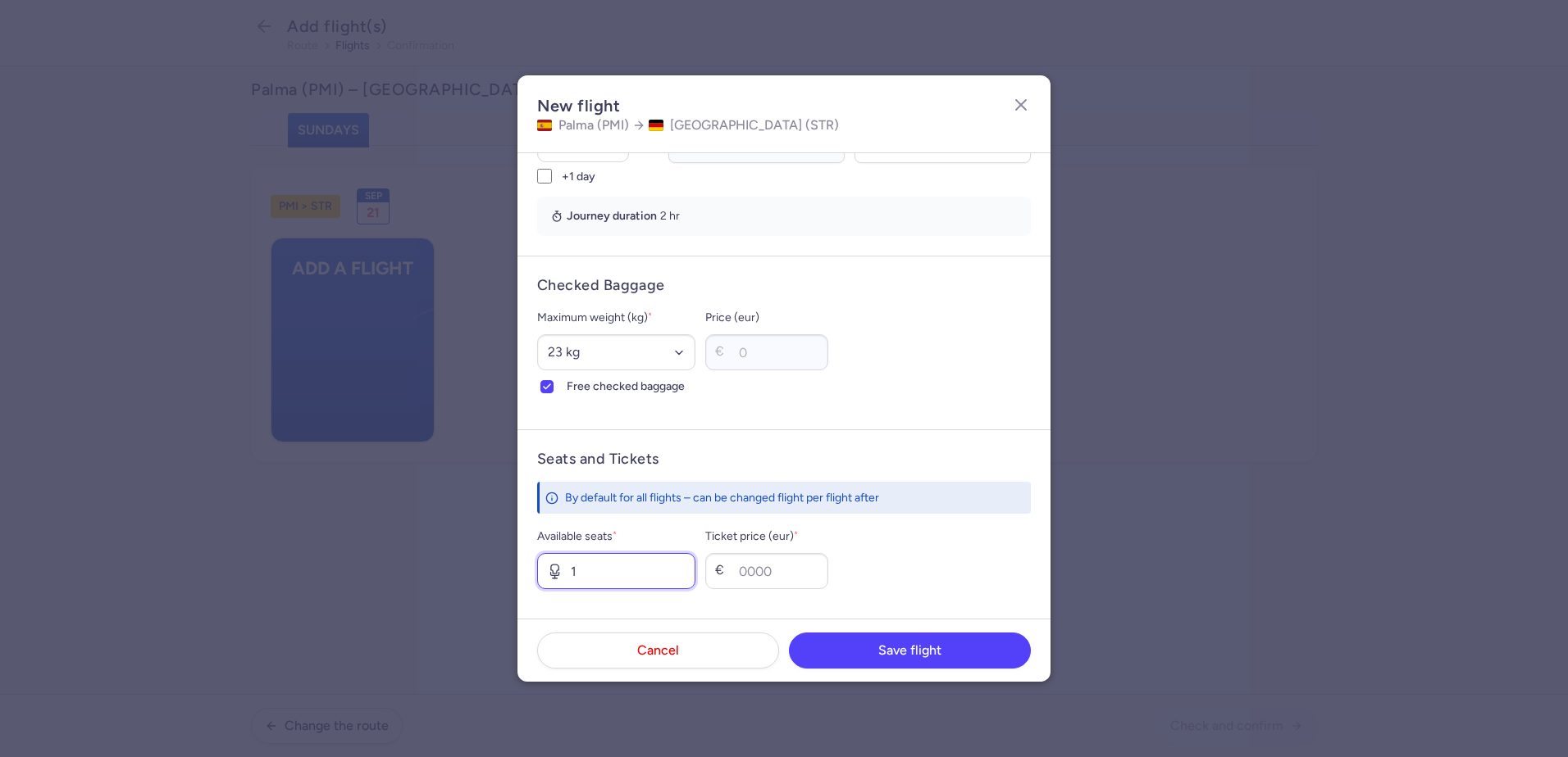
type input "1"
type input "80"
click at [833, 657] on button "Save flight" at bounding box center [910, 650] width 242 height 36
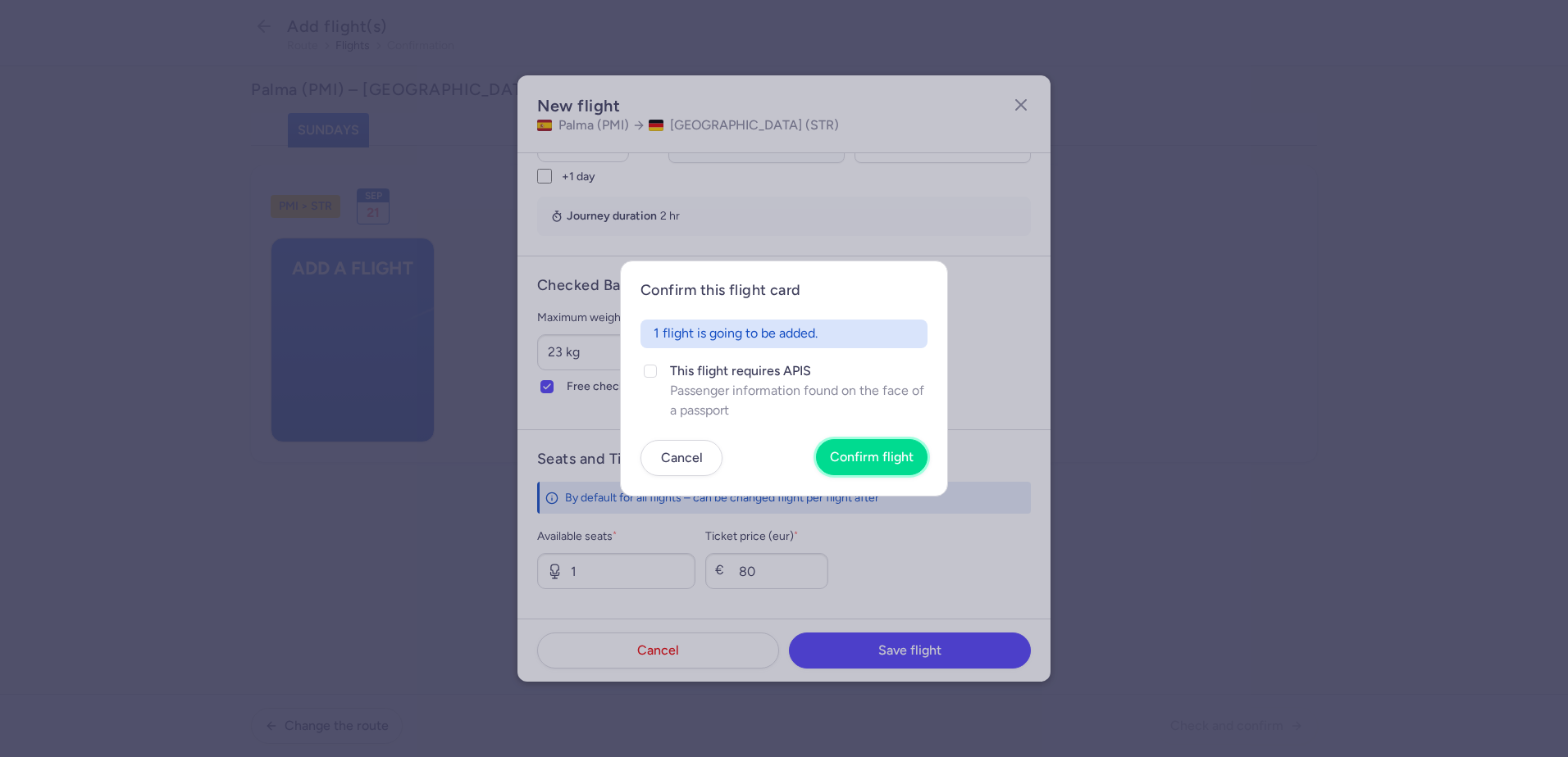
click at [862, 465] on button "Confirm flight" at bounding box center [871, 457] width 111 height 36
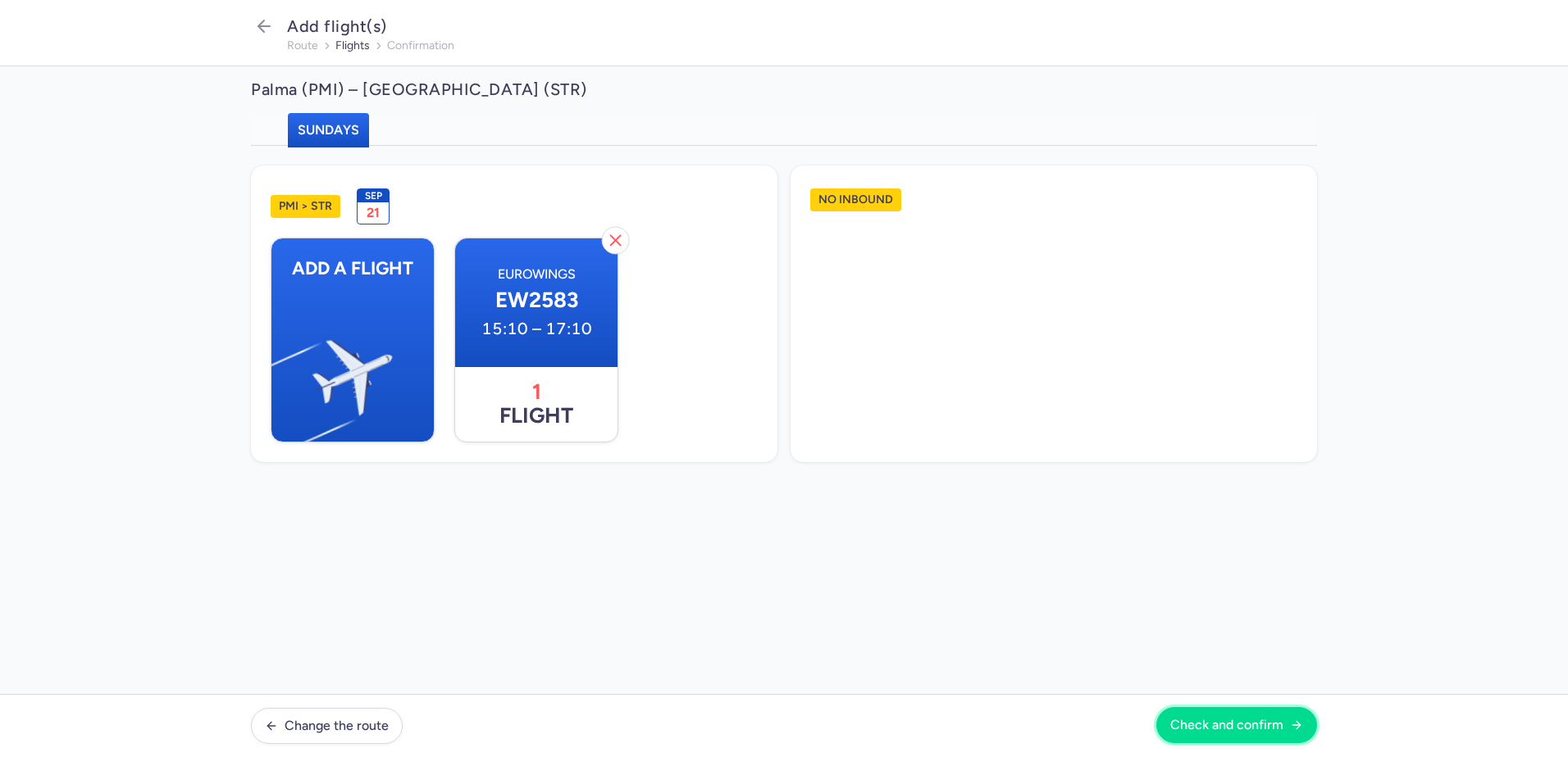
click at [1224, 716] on button "Check and confirm" at bounding box center [1236, 725] width 160 height 36
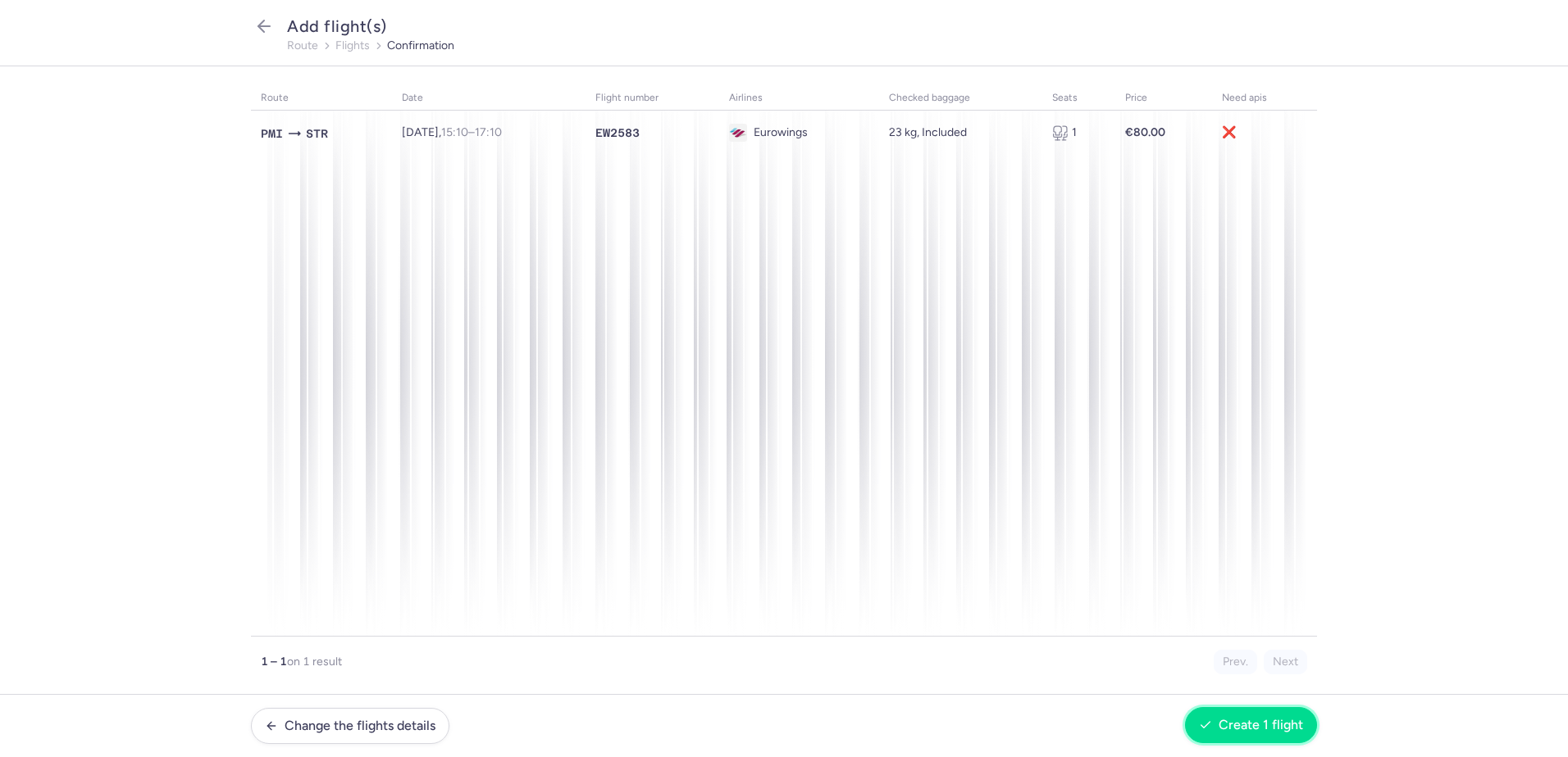
drag, startPoint x: 1264, startPoint y: 731, endPoint x: 1249, endPoint y: 730, distance: 15.0
click at [1264, 731] on span "Create 1 flight" at bounding box center [1261, 725] width 85 height 15
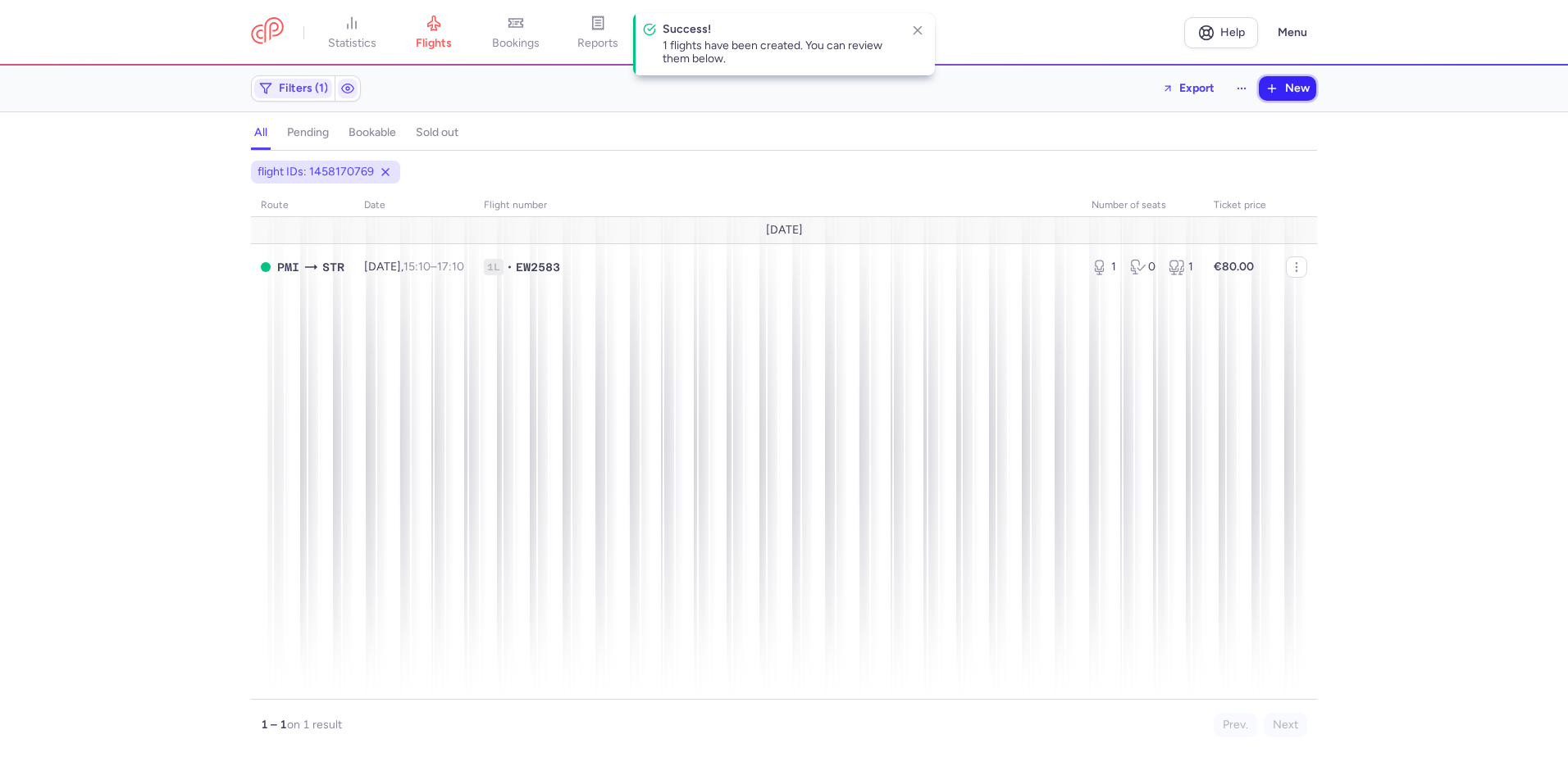
drag, startPoint x: 1297, startPoint y: 87, endPoint x: 1284, endPoint y: 86, distance: 13.0
click at [1297, 87] on span "New" at bounding box center [1297, 87] width 25 height 13
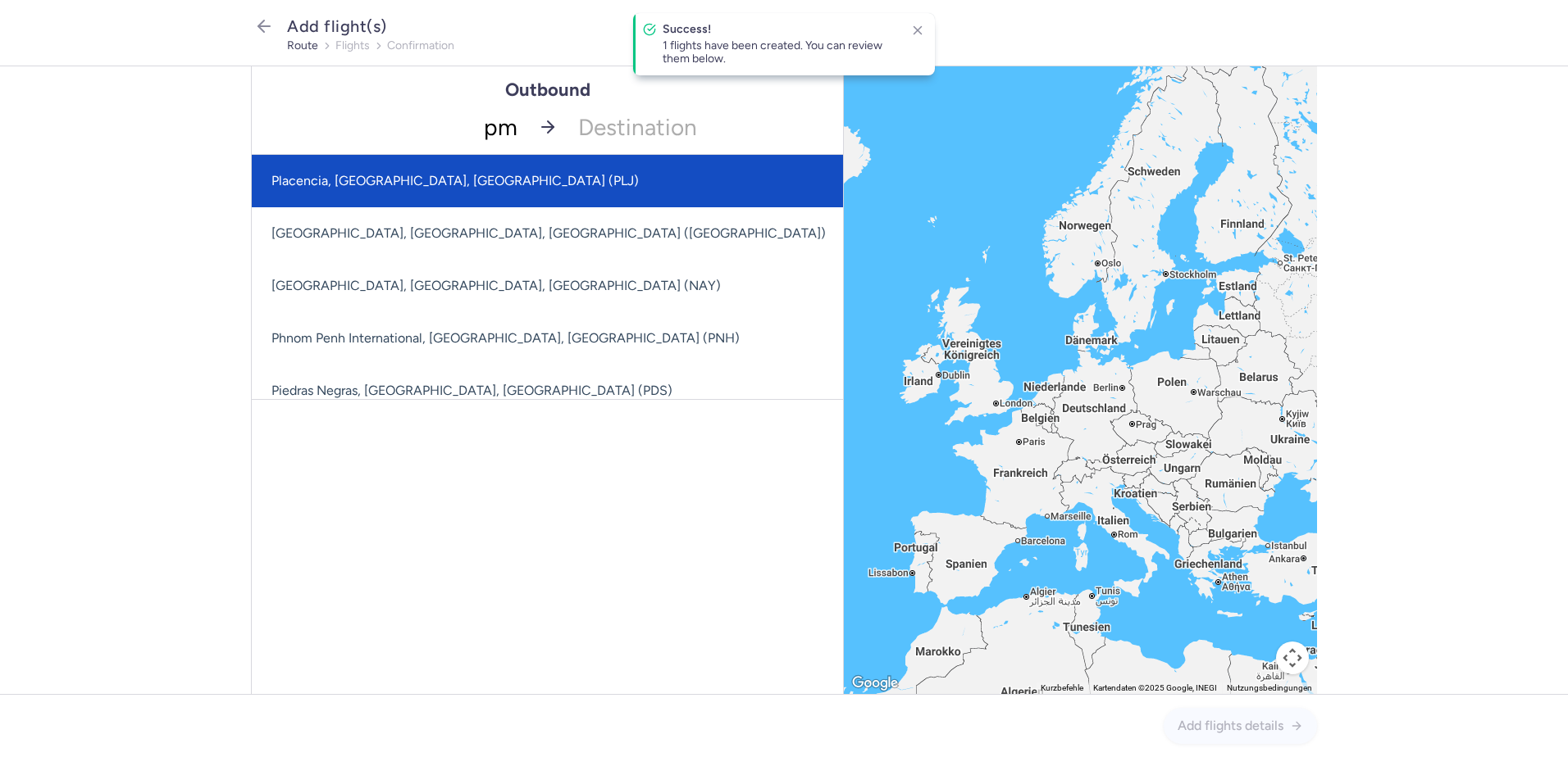
type input "pmi"
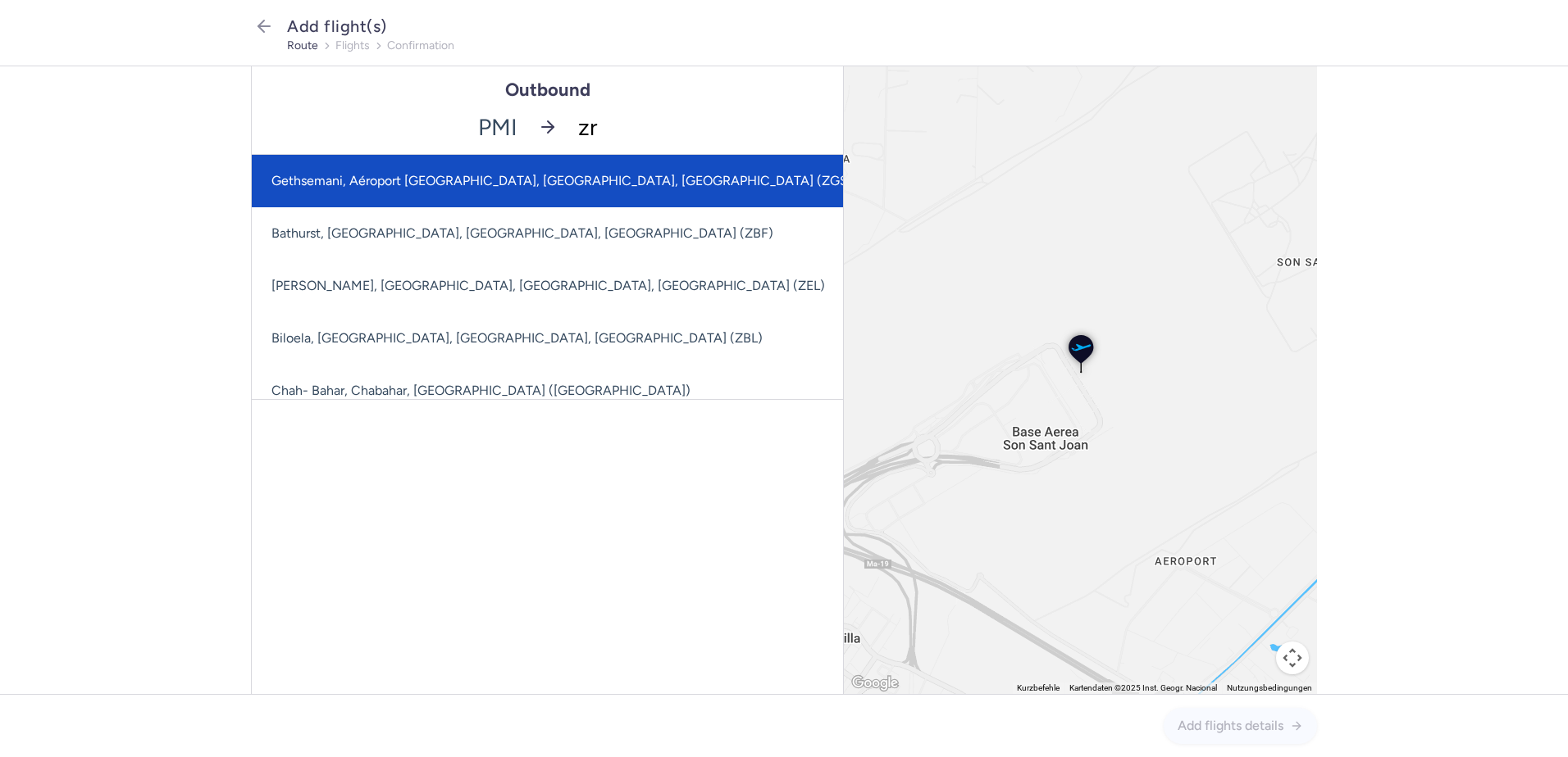
type input "zrh"
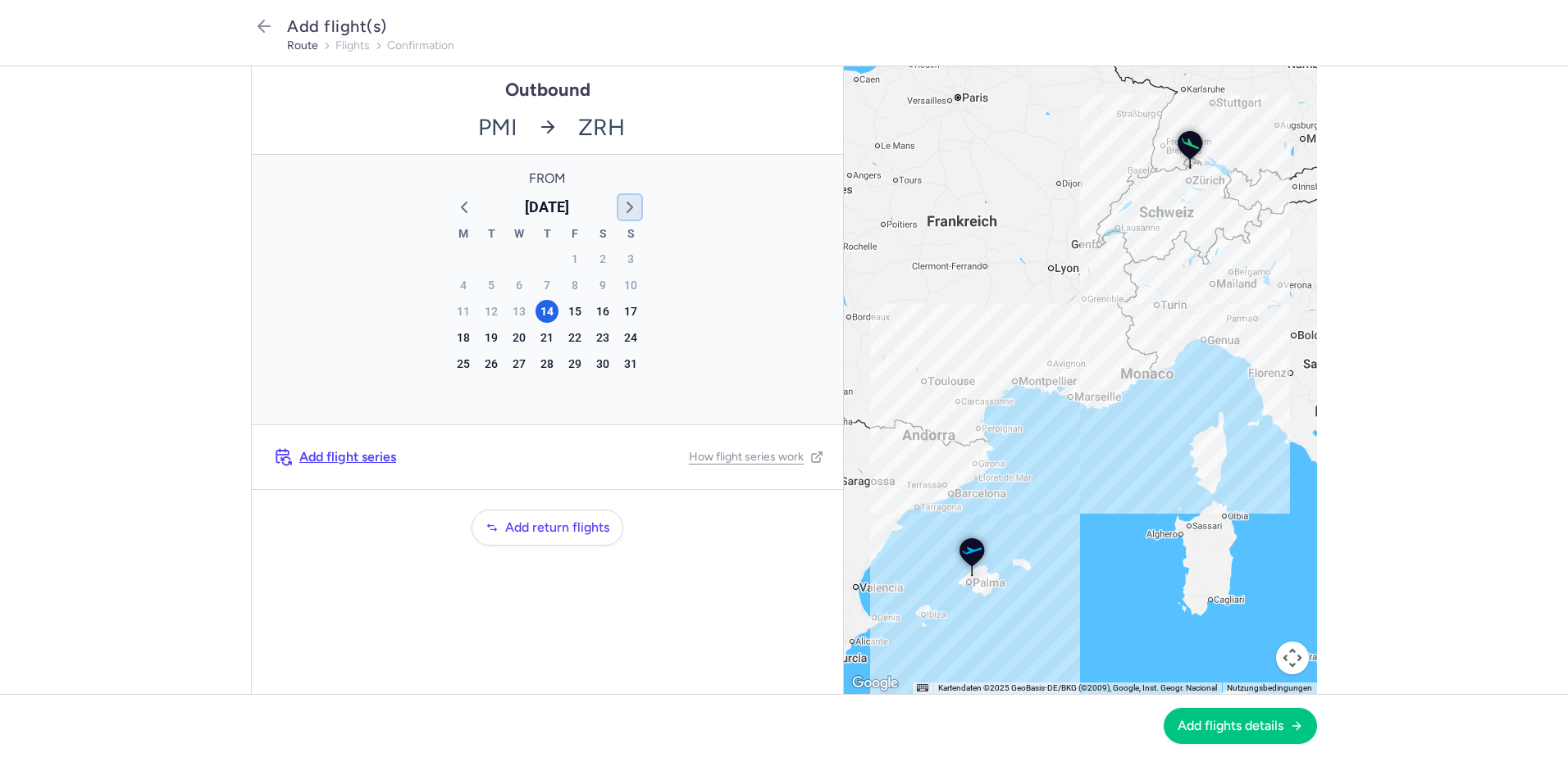
click at [623, 204] on icon "button" at bounding box center [630, 207] width 20 height 20
click at [635, 311] on div "21" at bounding box center [630, 311] width 23 height 23
drag, startPoint x: 1248, startPoint y: 728, endPoint x: 1202, endPoint y: 739, distance: 47.3
click at [1248, 727] on span "Add flights details" at bounding box center [1231, 725] width 106 height 15
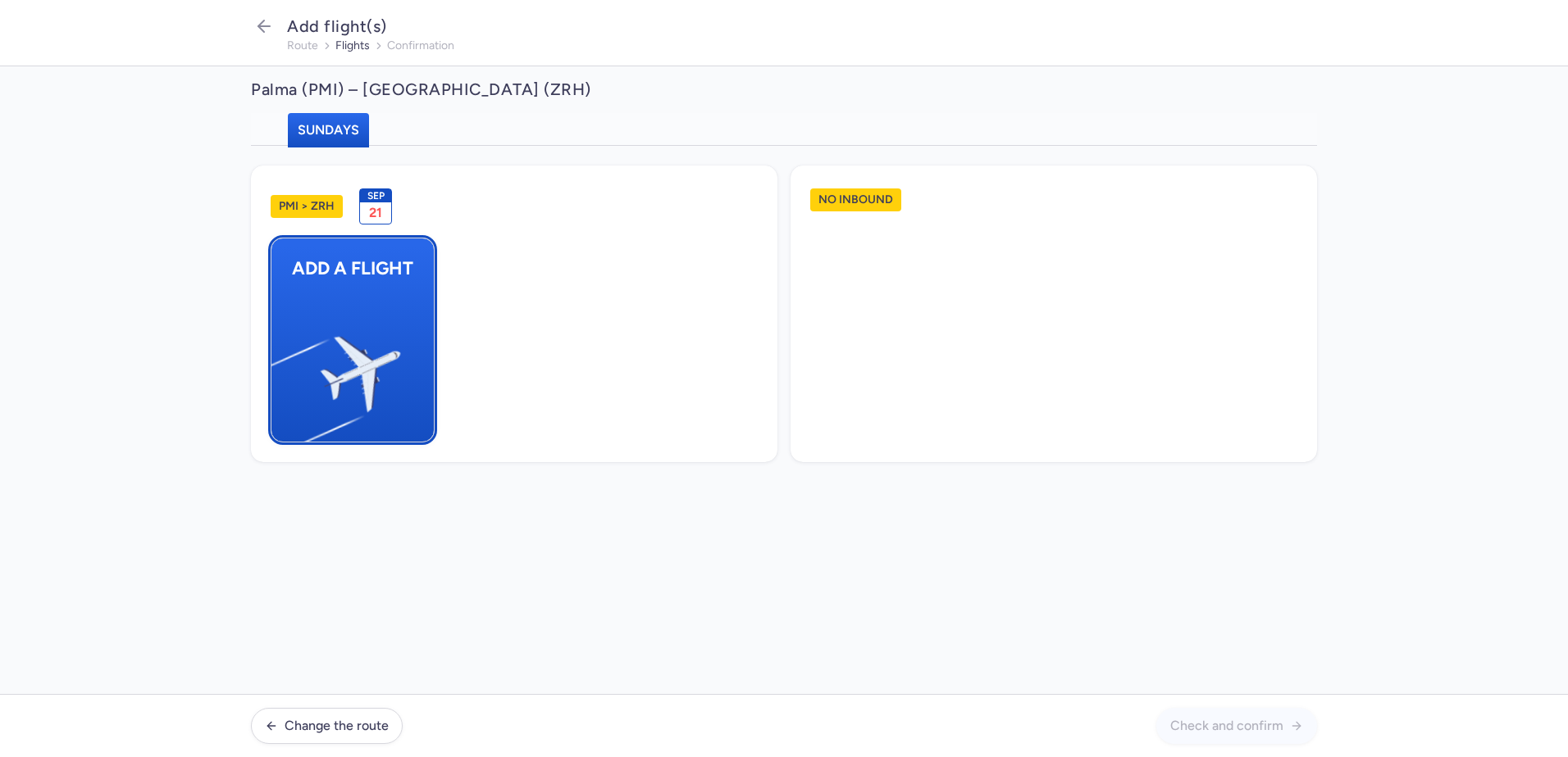
click at [367, 312] on img "button" at bounding box center [279, 367] width 277 height 254
select select "23"
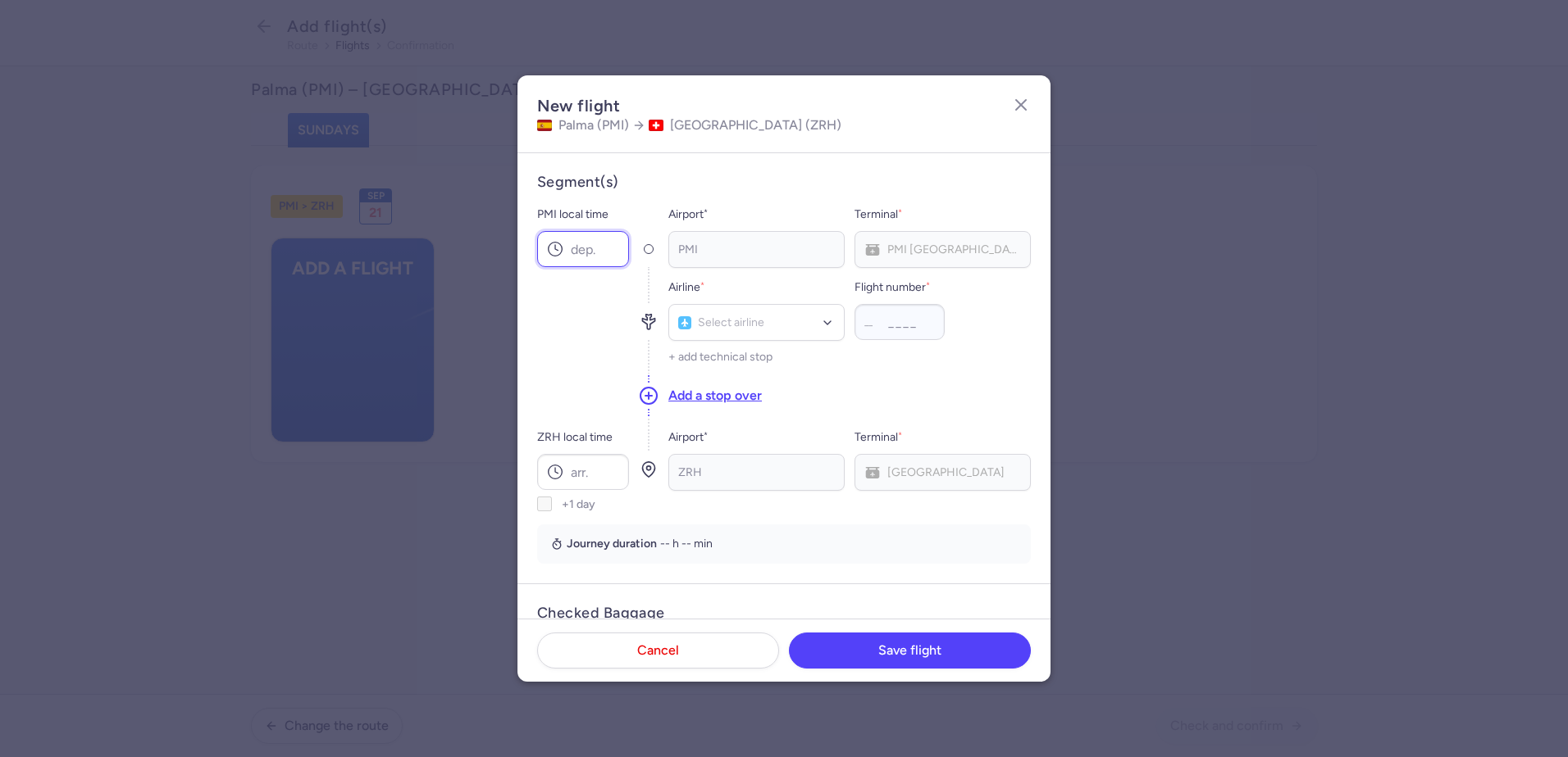
click at [579, 245] on input "PMI local time" at bounding box center [582, 249] width 91 height 36
type input "08:20"
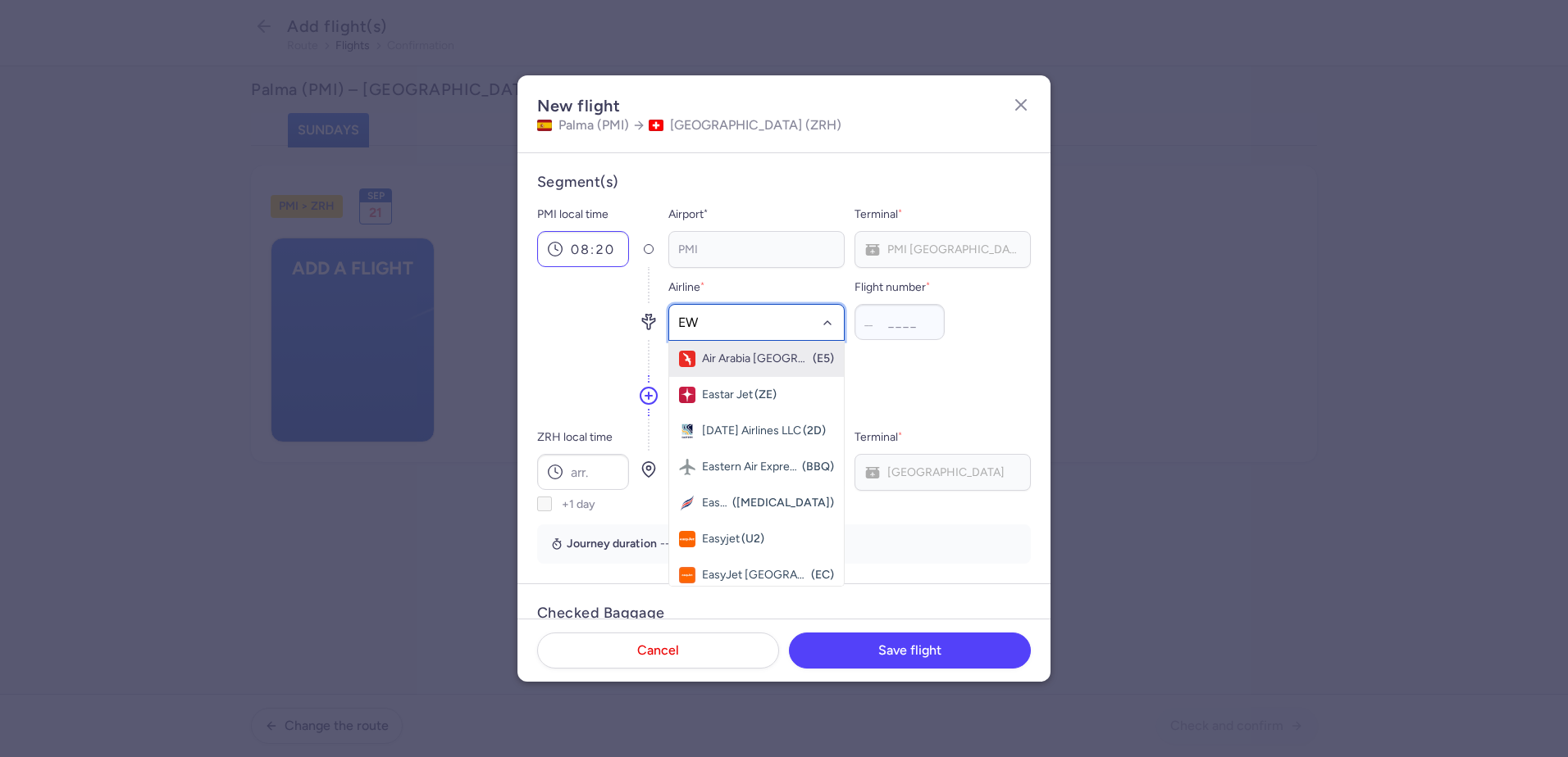
type input "EW"
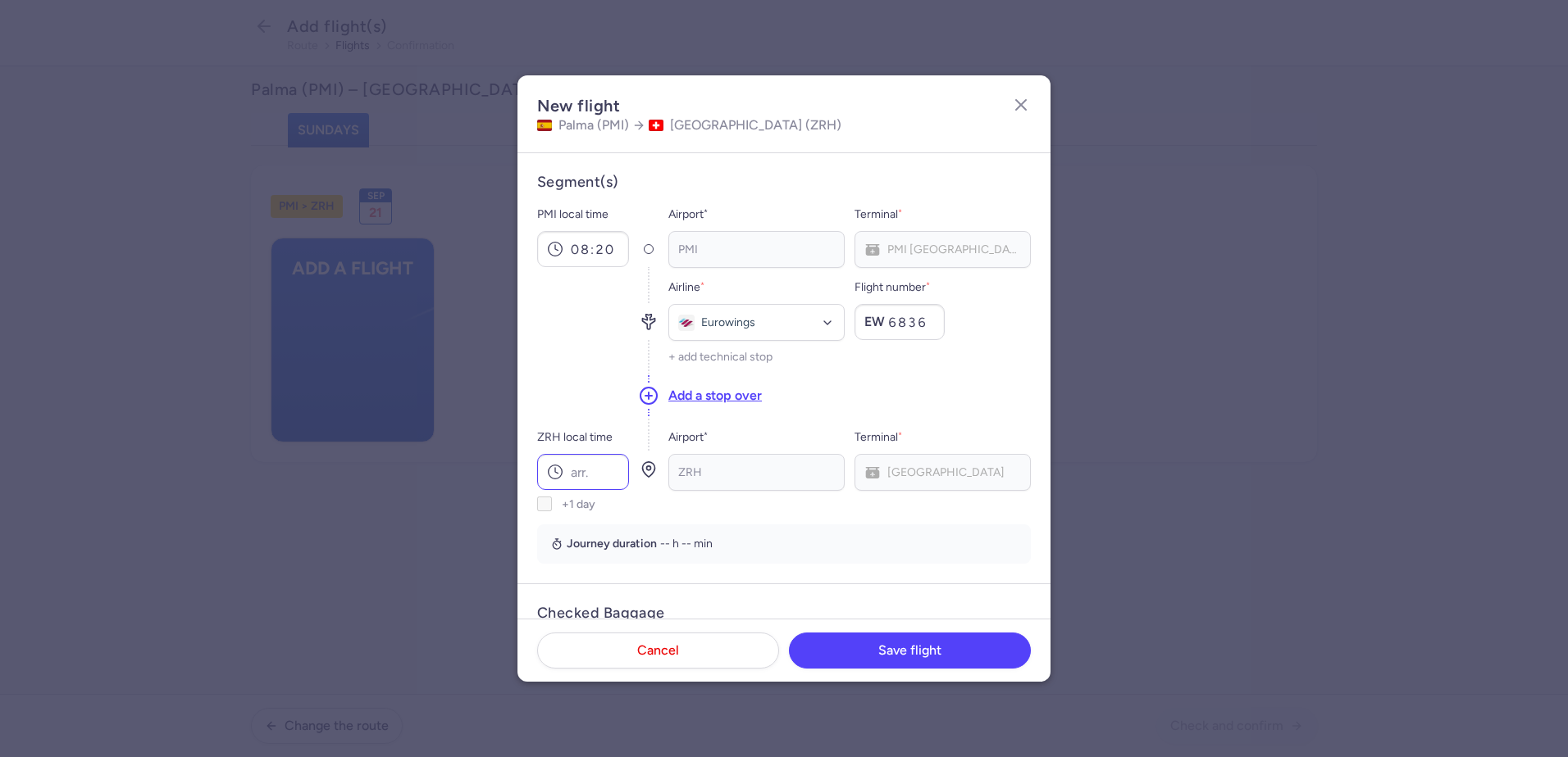
type input "6836"
click at [591, 456] on input "ZRH local time" at bounding box center [582, 472] width 91 height 36
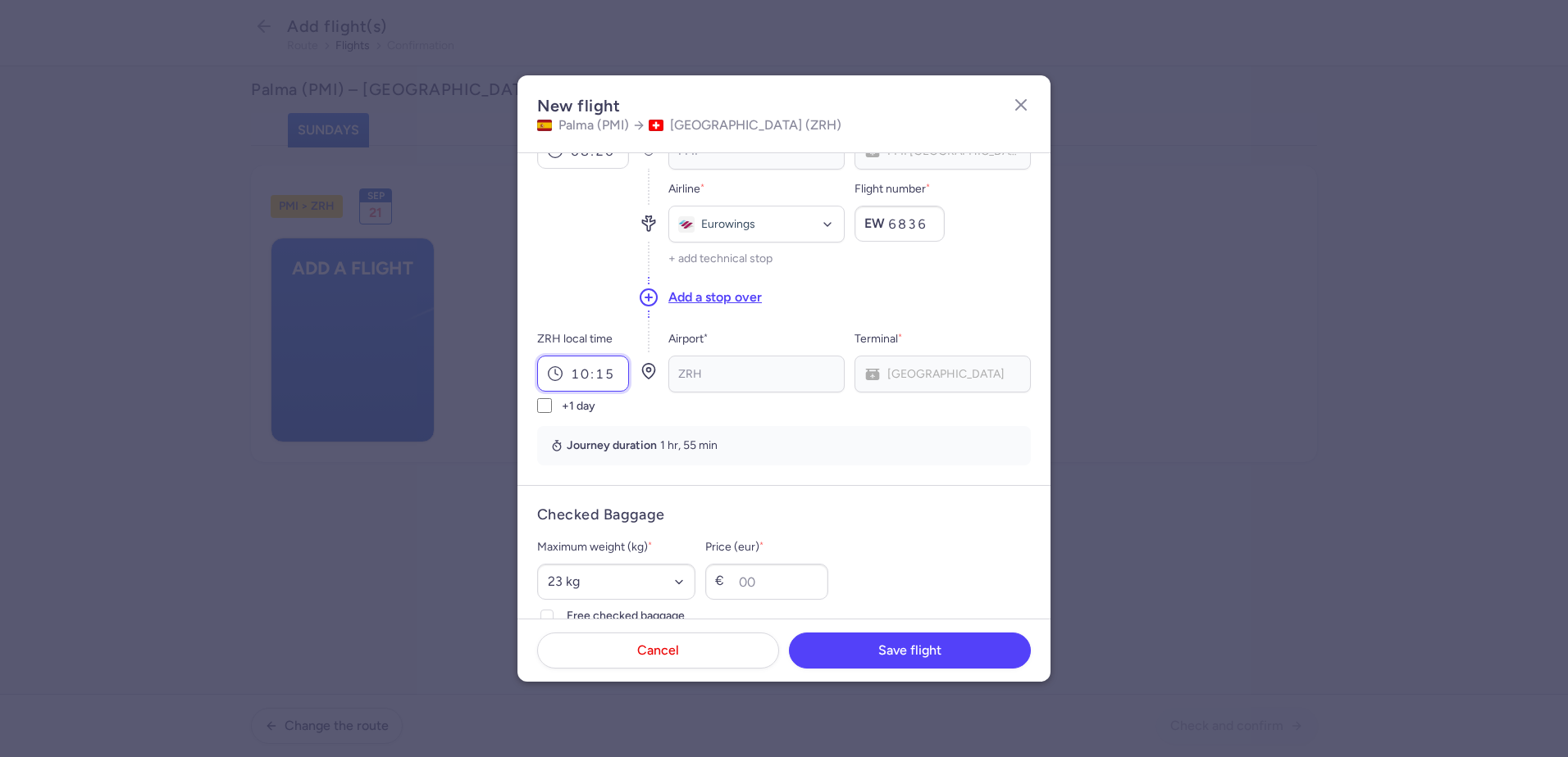
scroll to position [246, 0]
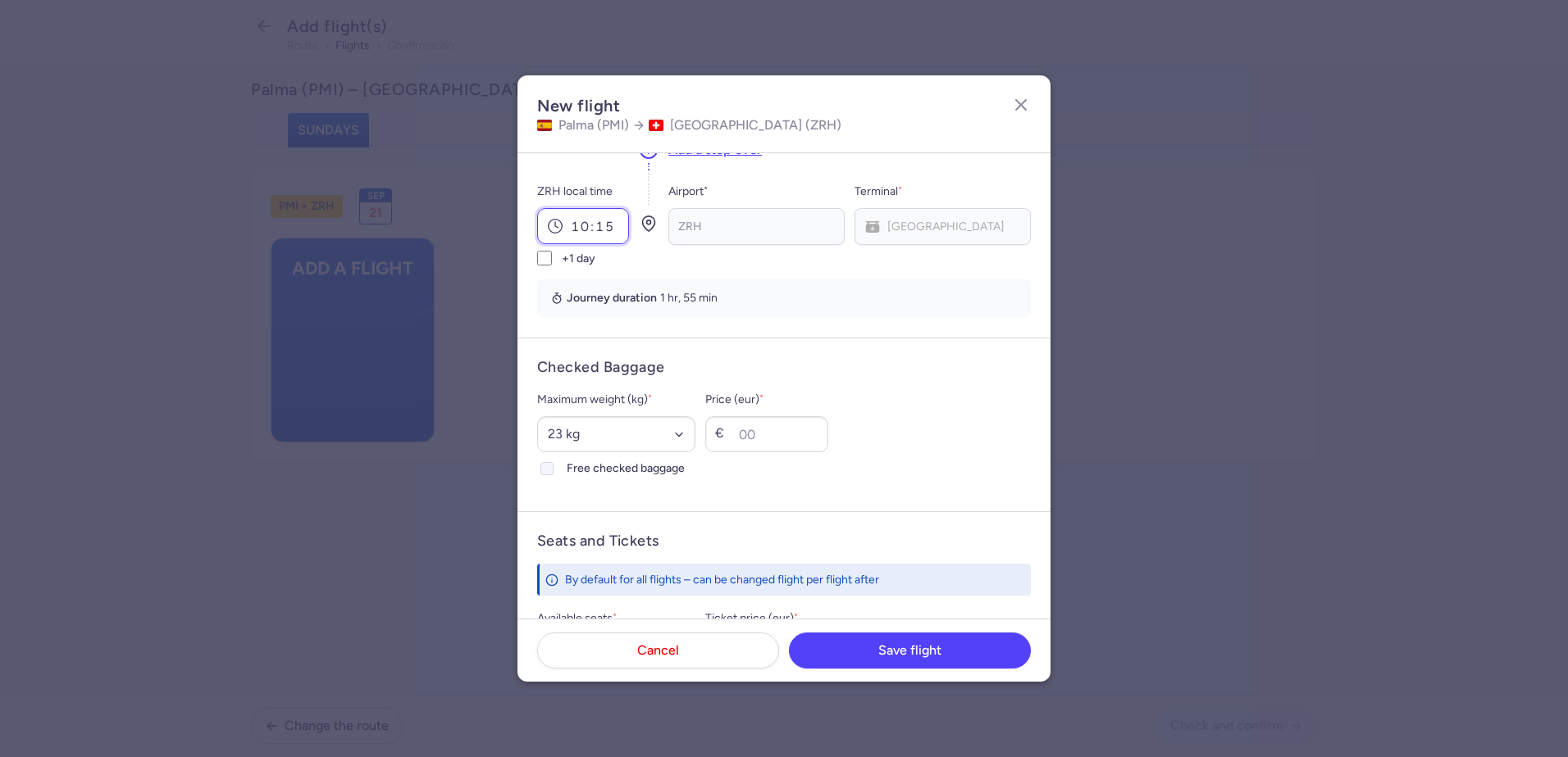
type input "10:15"
click at [547, 460] on div at bounding box center [547, 469] width 20 height 20
click at [547, 462] on input "Free checked baggage" at bounding box center [546, 468] width 13 height 13
checkbox input "true"
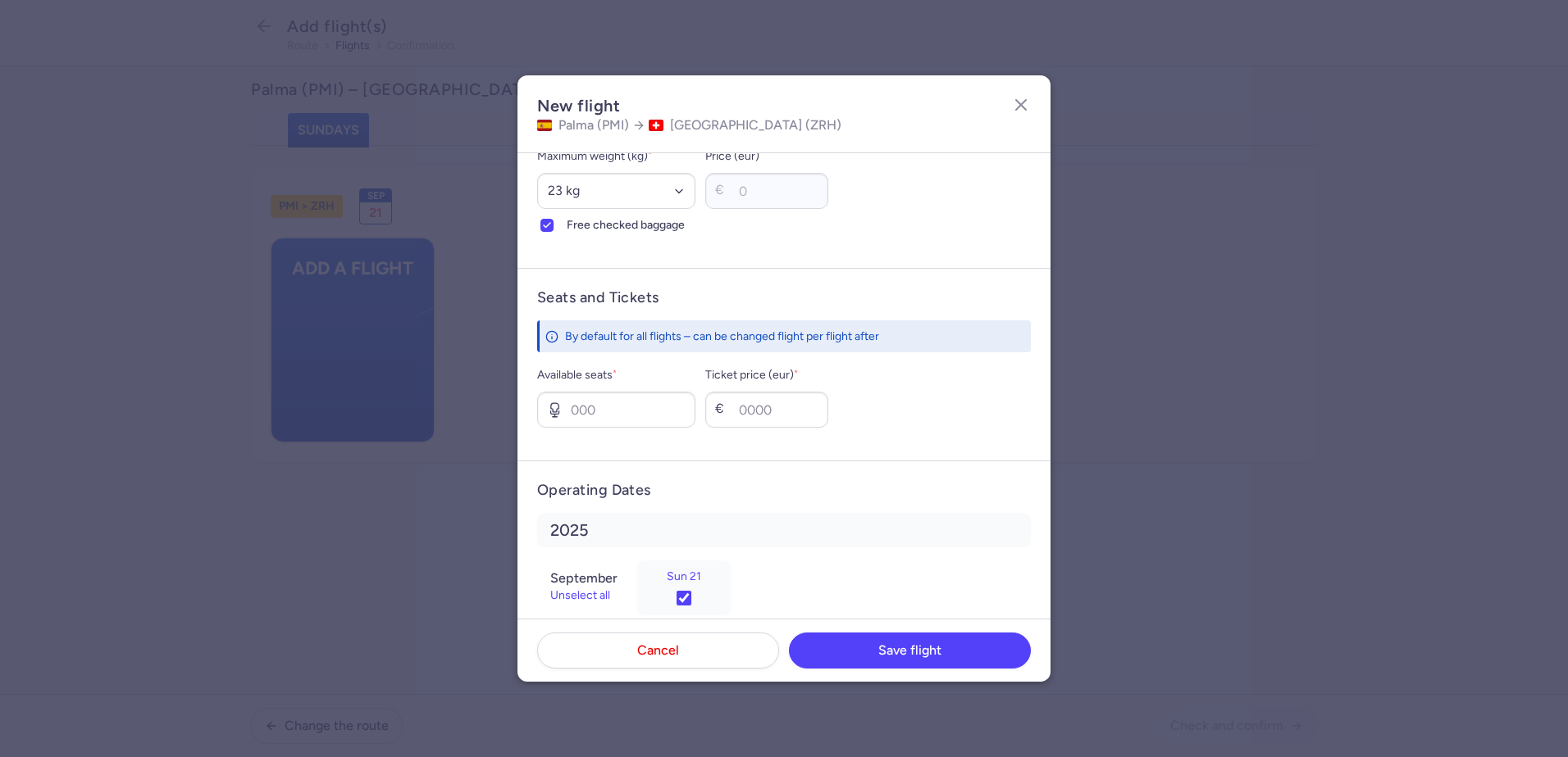
scroll to position [492, 0]
click at [595, 408] on input "Available seats *" at bounding box center [616, 407] width 158 height 36
type input "5"
type input "50"
click at [912, 654] on span "Save flight" at bounding box center [910, 650] width 63 height 15
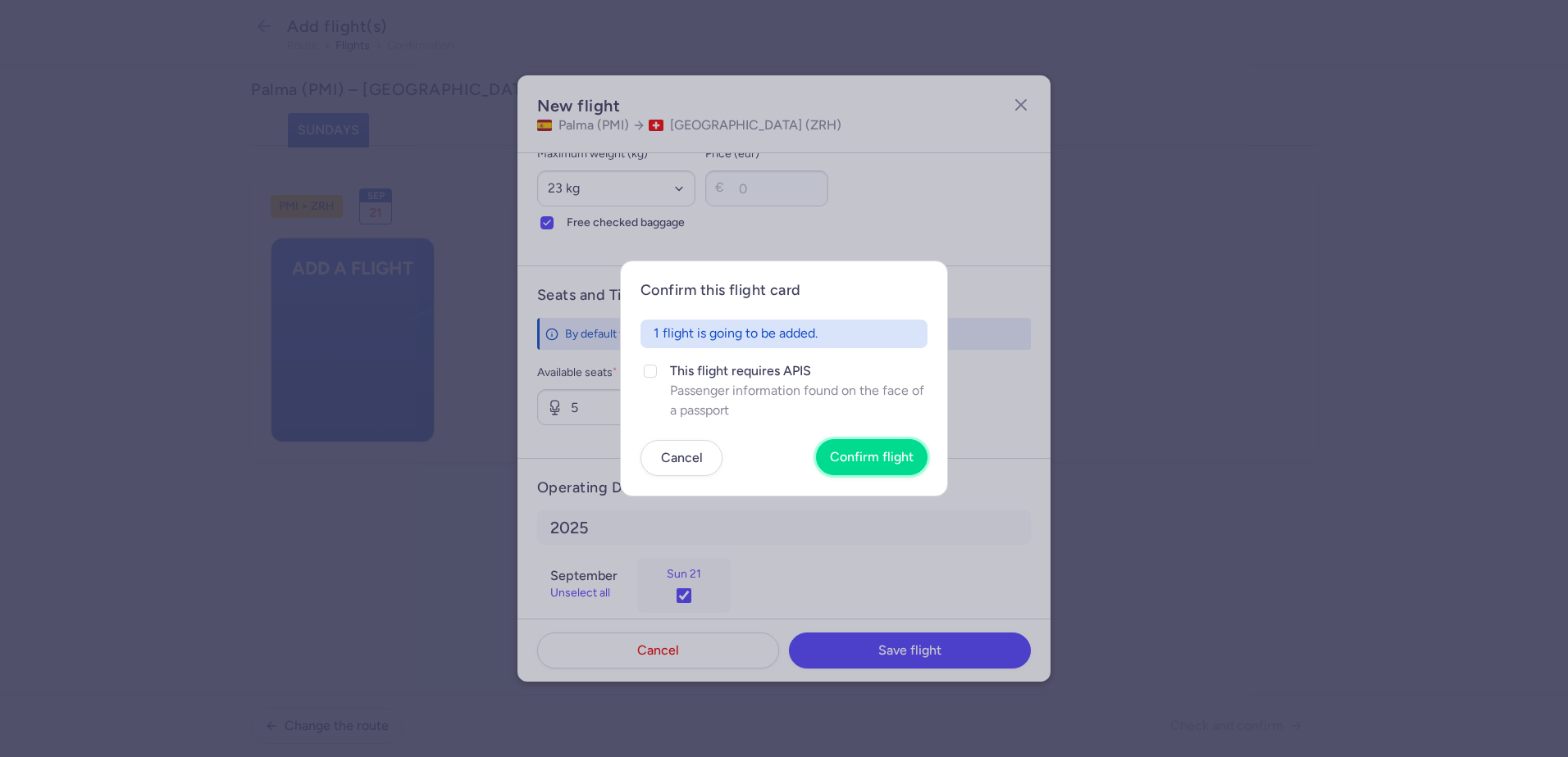
click at [850, 458] on span "Confirm flight" at bounding box center [872, 457] width 84 height 15
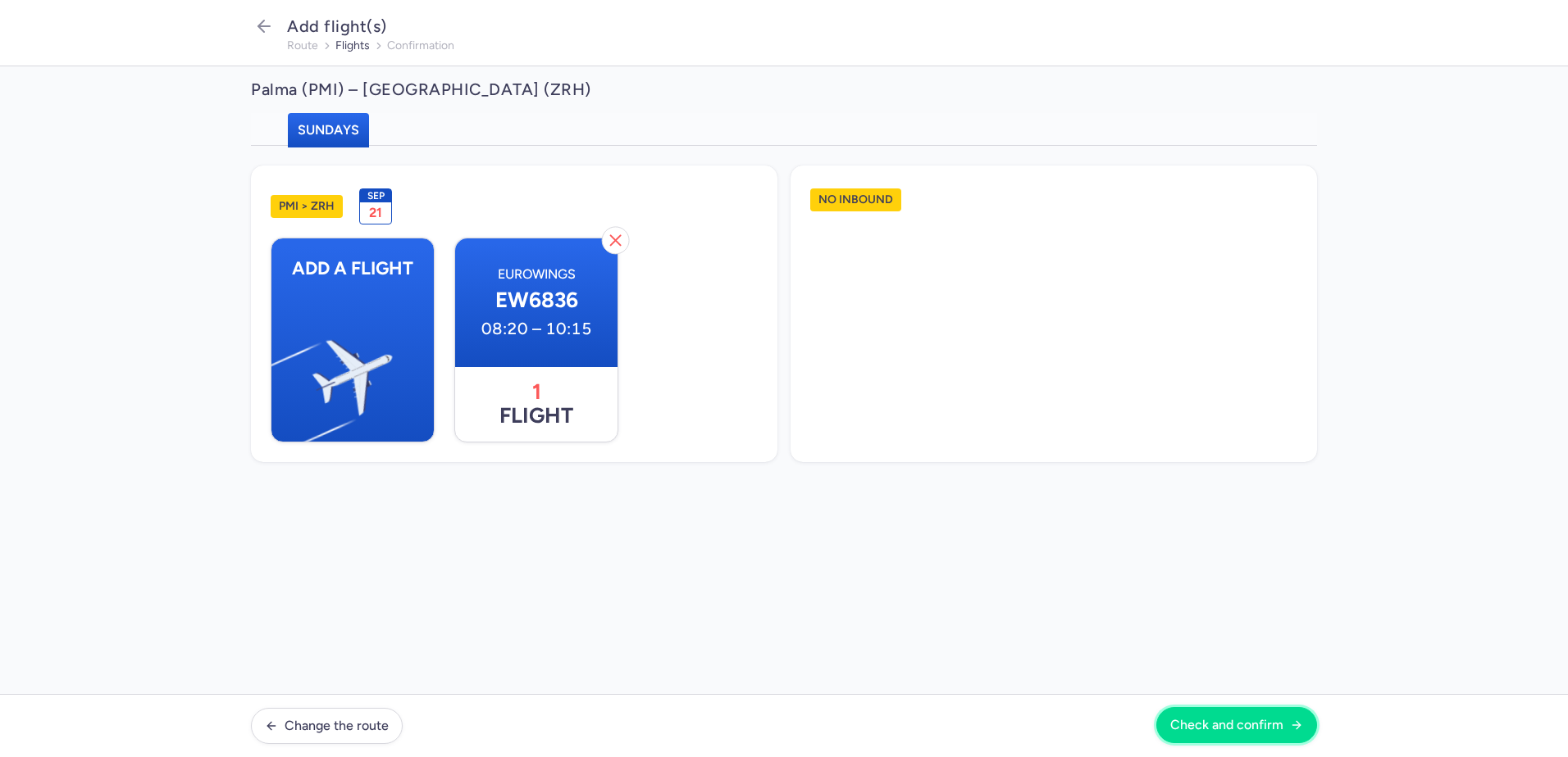
click at [1272, 733] on button "Check and confirm" at bounding box center [1236, 725] width 160 height 36
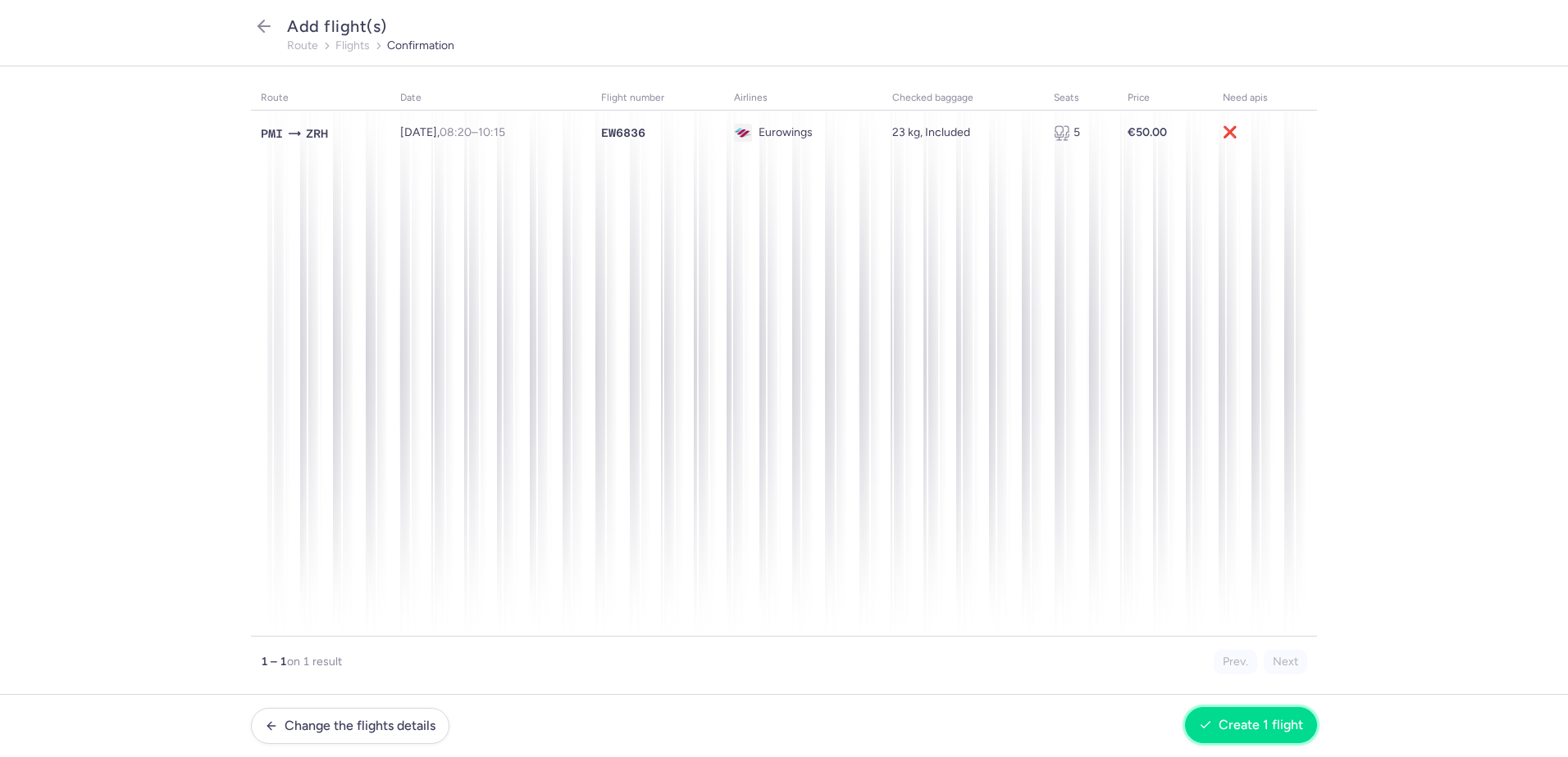
click at [1257, 733] on button "Create 1 flight" at bounding box center [1251, 725] width 132 height 36
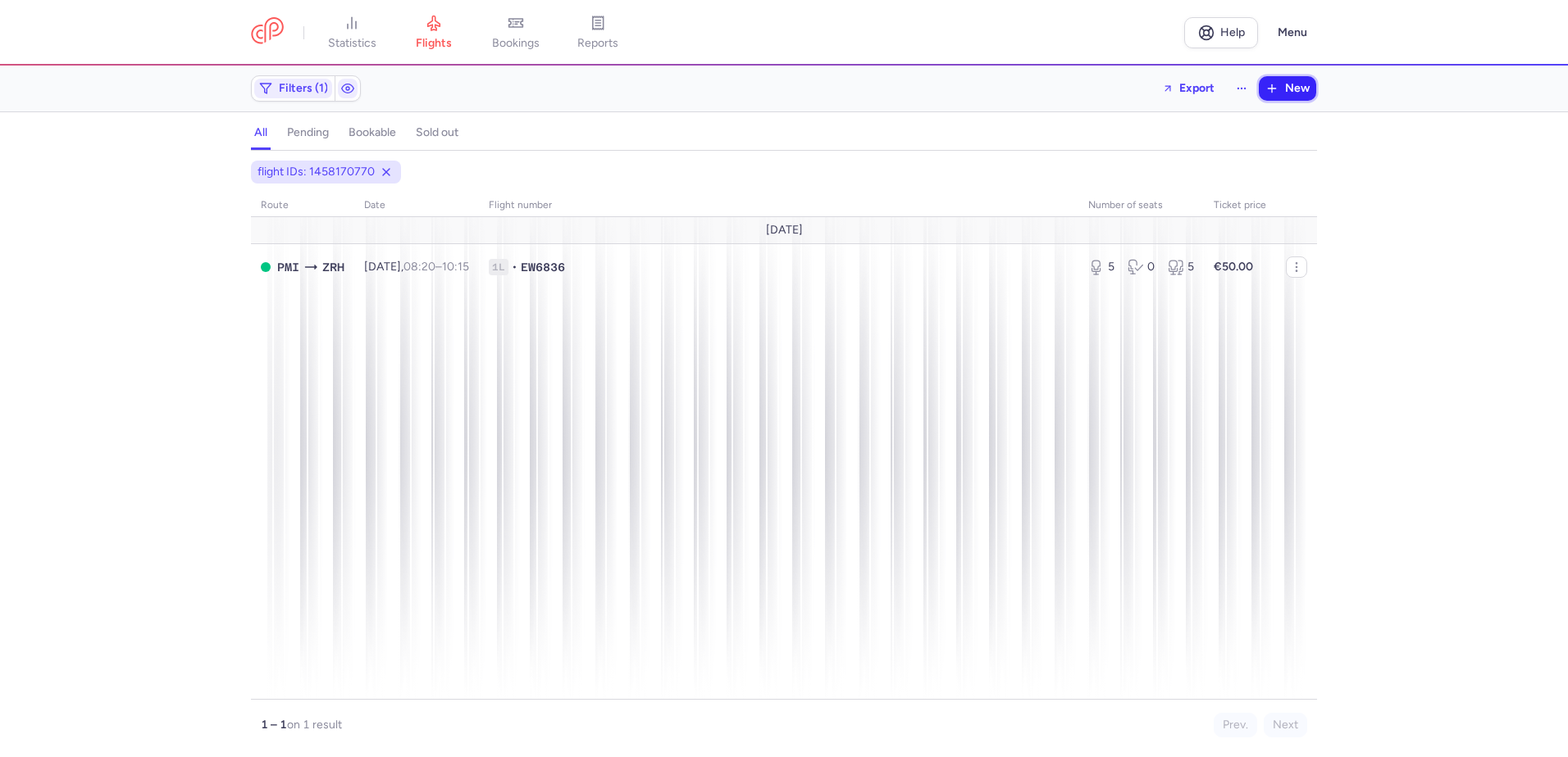
click at [1288, 77] on button "New" at bounding box center [1288, 88] width 57 height 25
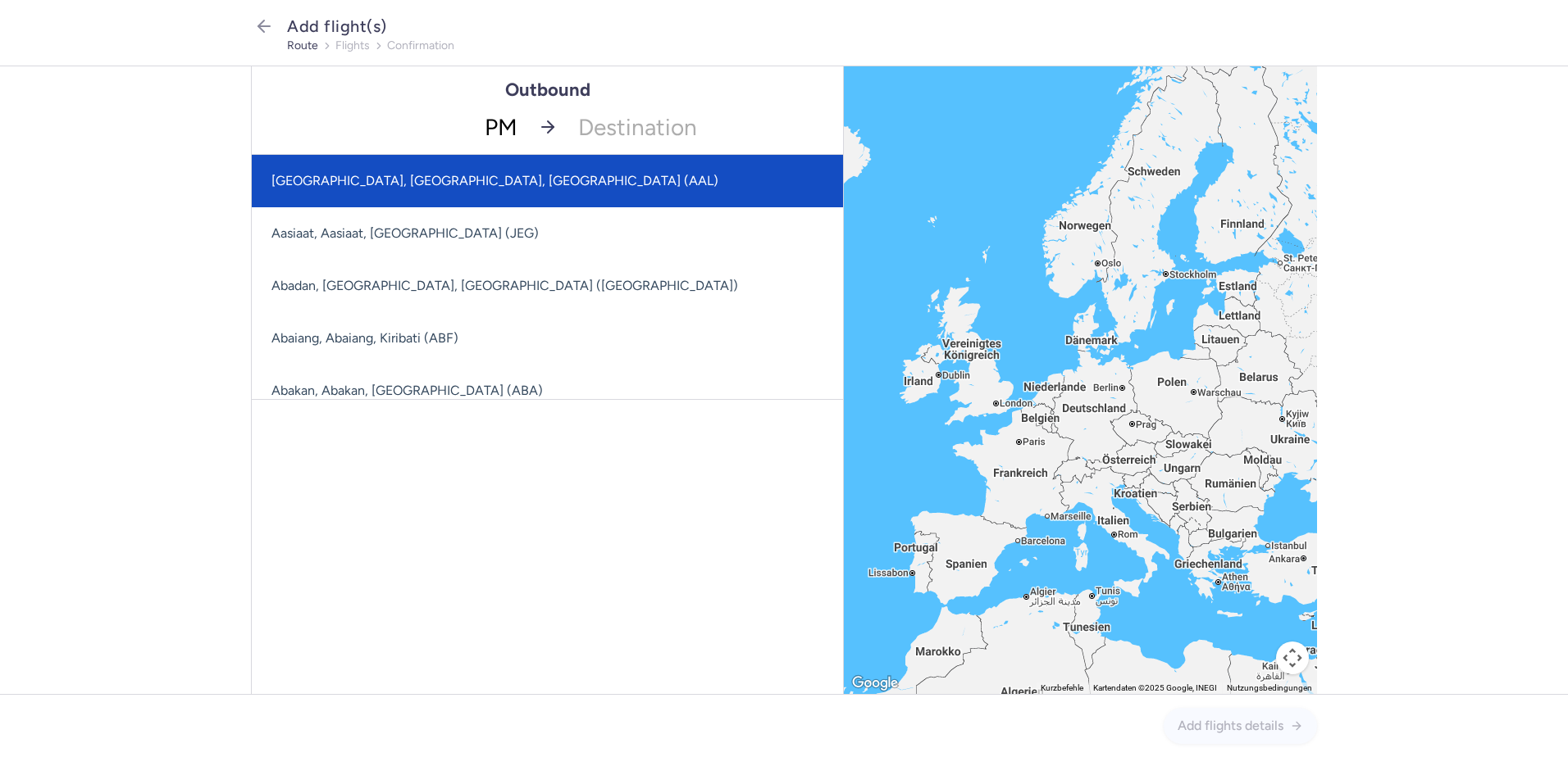
type input "PMI"
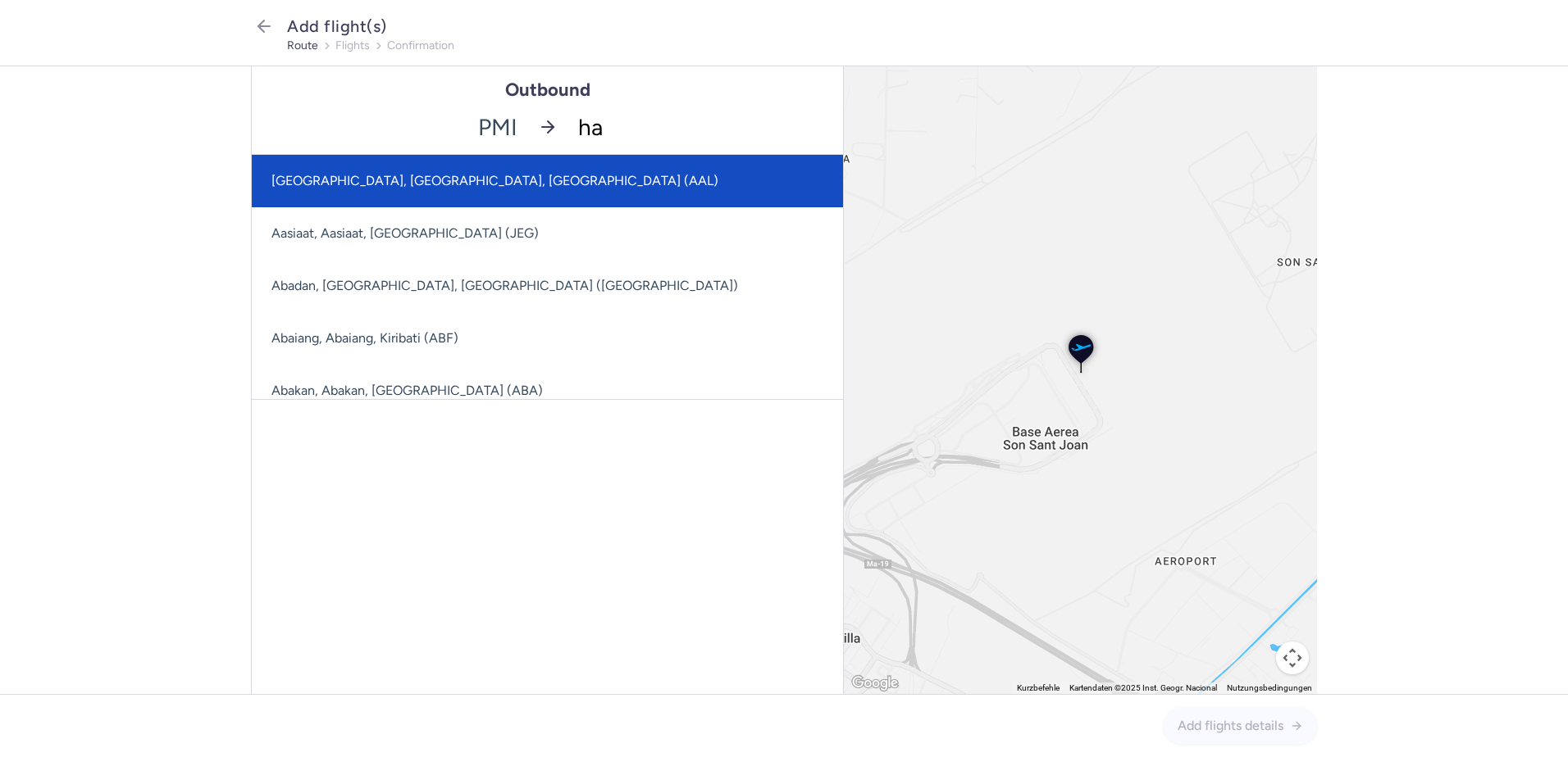
type input "haj"
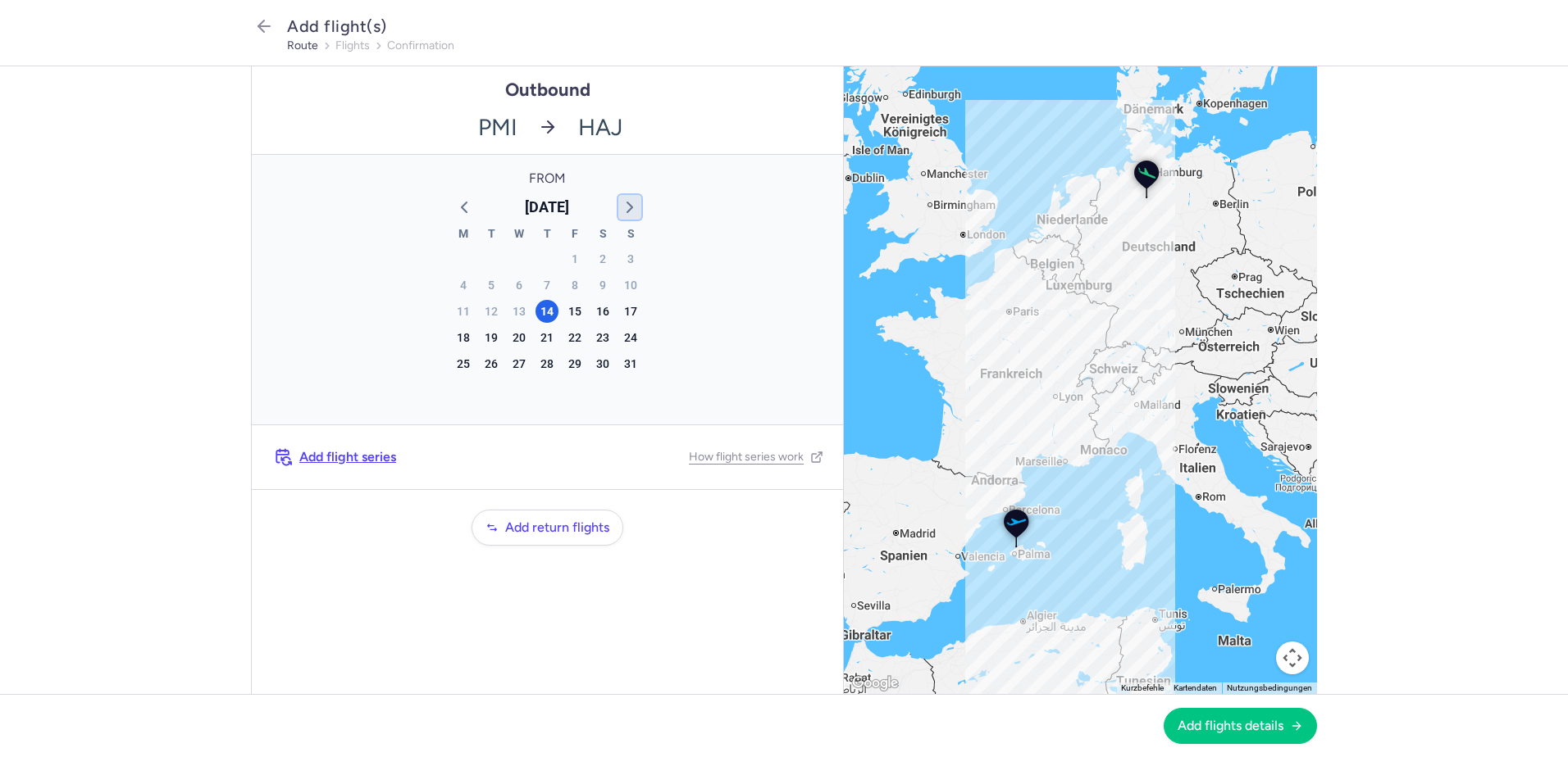
click at [626, 213] on icon "button" at bounding box center [630, 207] width 20 height 20
click at [626, 216] on icon "button" at bounding box center [630, 207] width 20 height 20
click at [542, 259] on div "2" at bounding box center [546, 259] width 23 height 23
click at [1252, 726] on span "Add flights details" at bounding box center [1231, 725] width 106 height 15
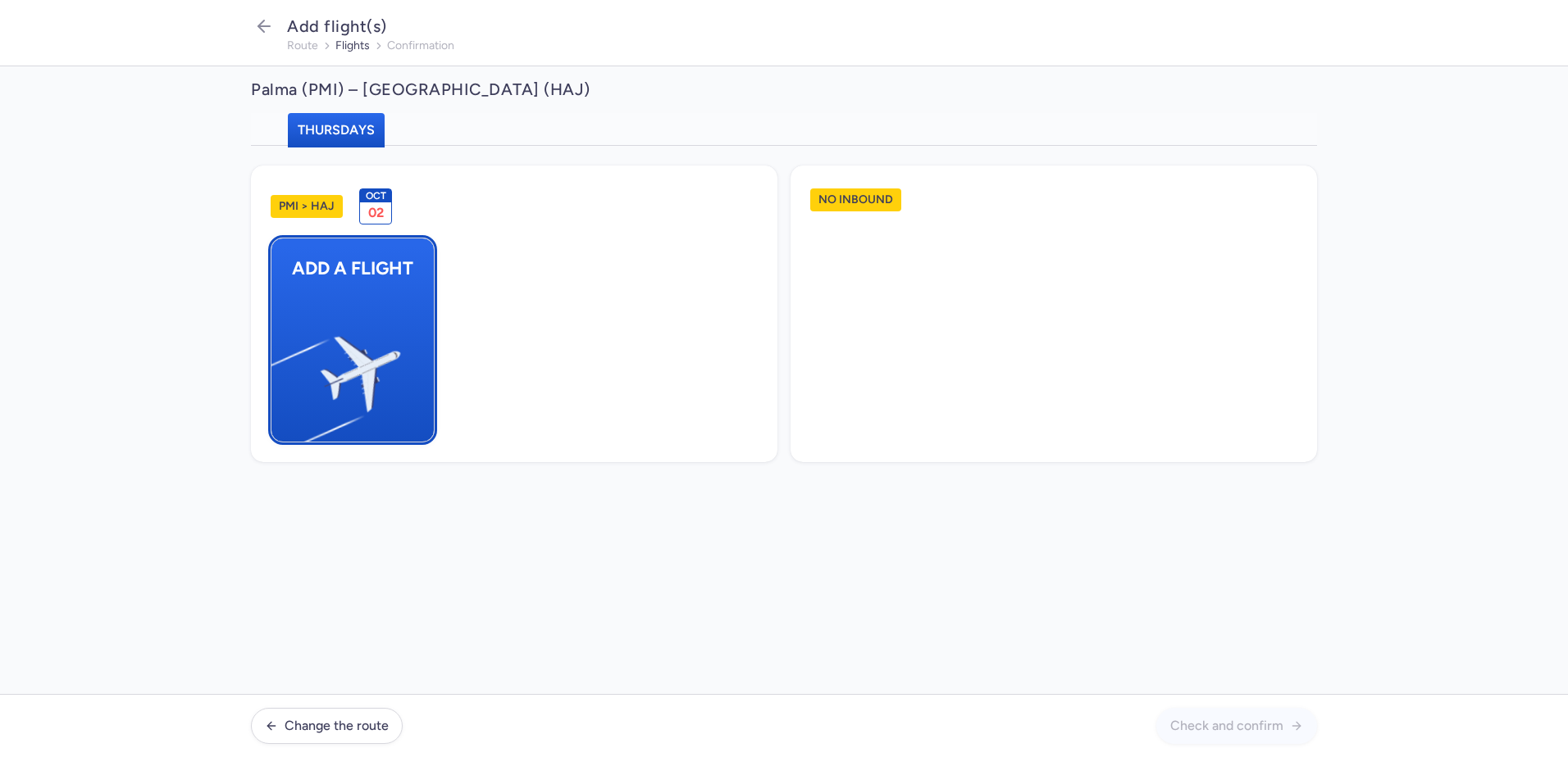
click at [371, 347] on img "button" at bounding box center [279, 367] width 277 height 254
select select "23"
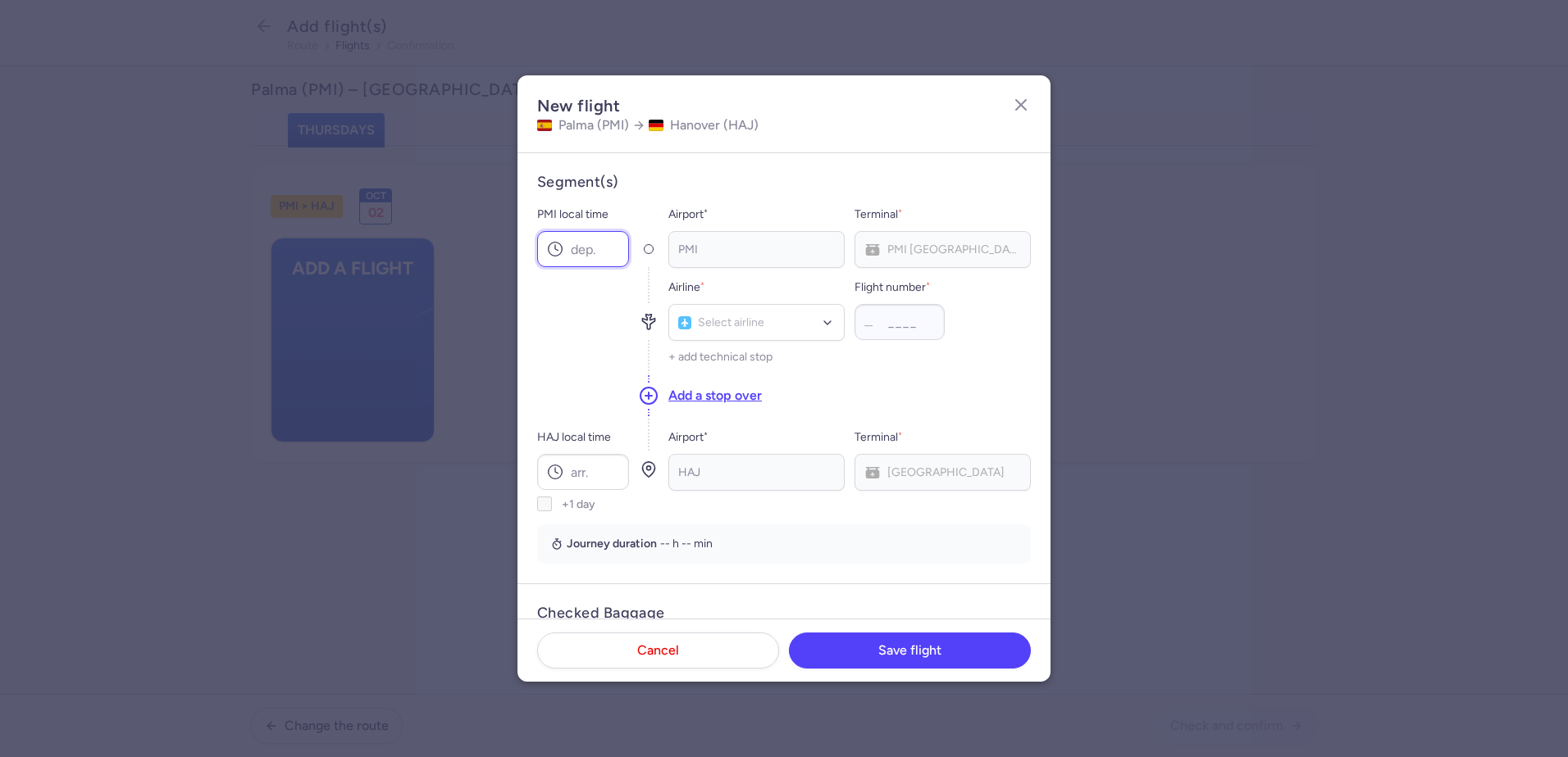
click at [575, 253] on input "PMI local time" at bounding box center [582, 249] width 91 height 36
type input "10:15"
type input "X3"
type input "2315"
click at [580, 476] on input "HAJ local time" at bounding box center [582, 472] width 91 height 36
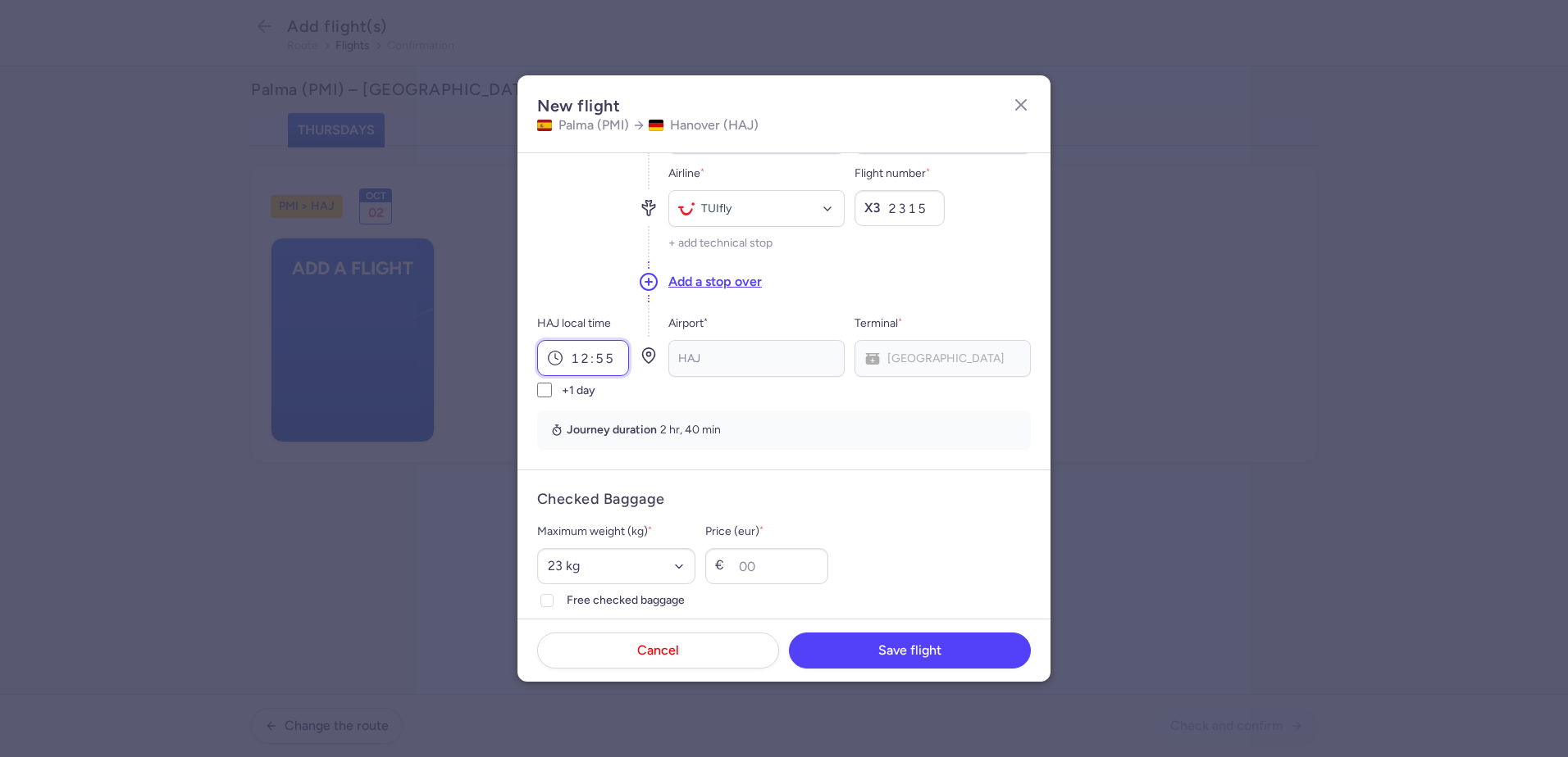
scroll to position [410, 0]
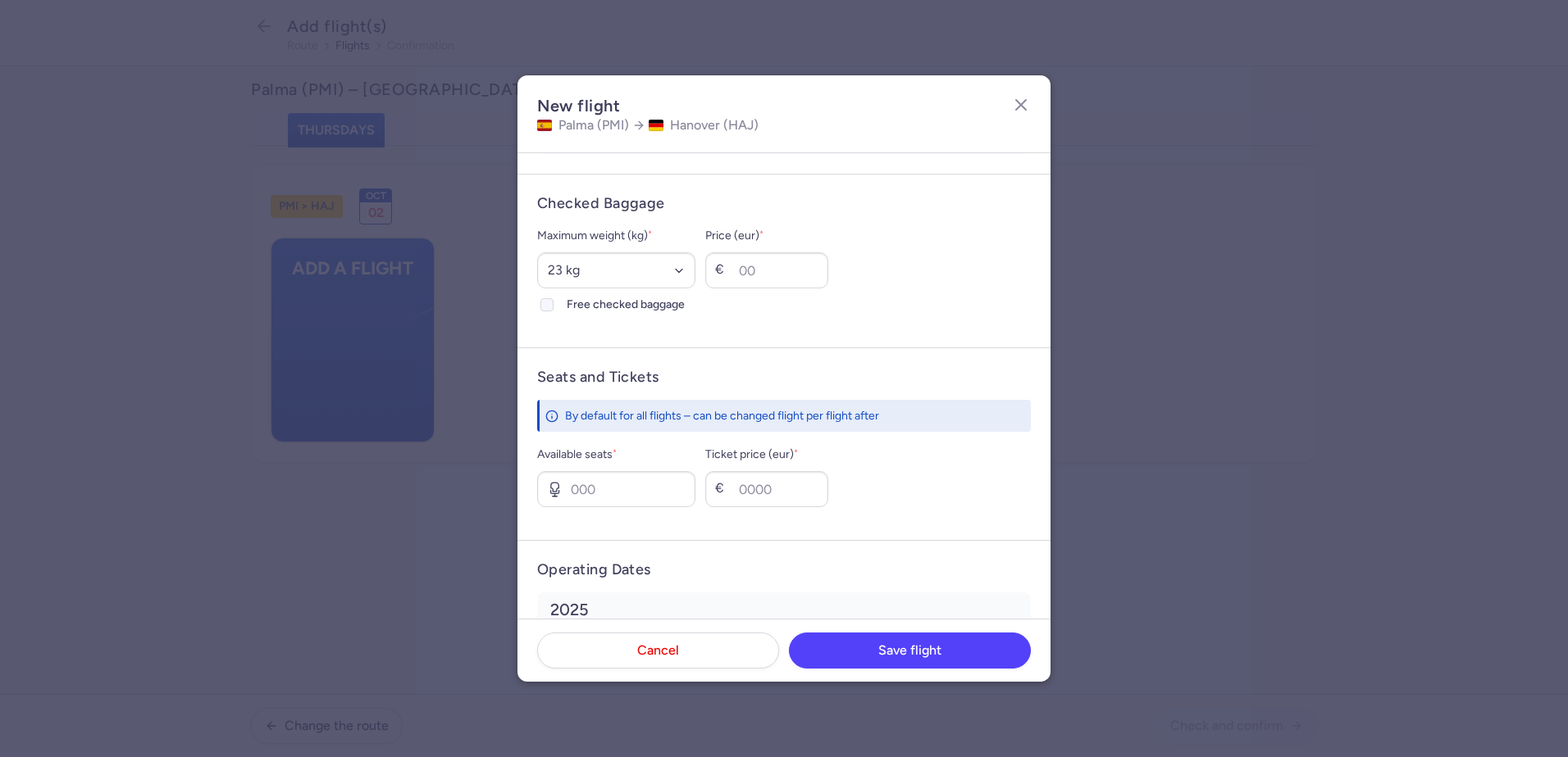
type input "12:55"
click at [552, 306] on input "Free checked baggage" at bounding box center [546, 304] width 13 height 13
checkbox input "true"
click at [619, 255] on select "Select an option 15 kg 16 kg 17 kg 18 kg 19 kg 20 kg 21 kg 22 kg 23 kg 24 kg 25…" at bounding box center [616, 270] width 158 height 36
select select "20"
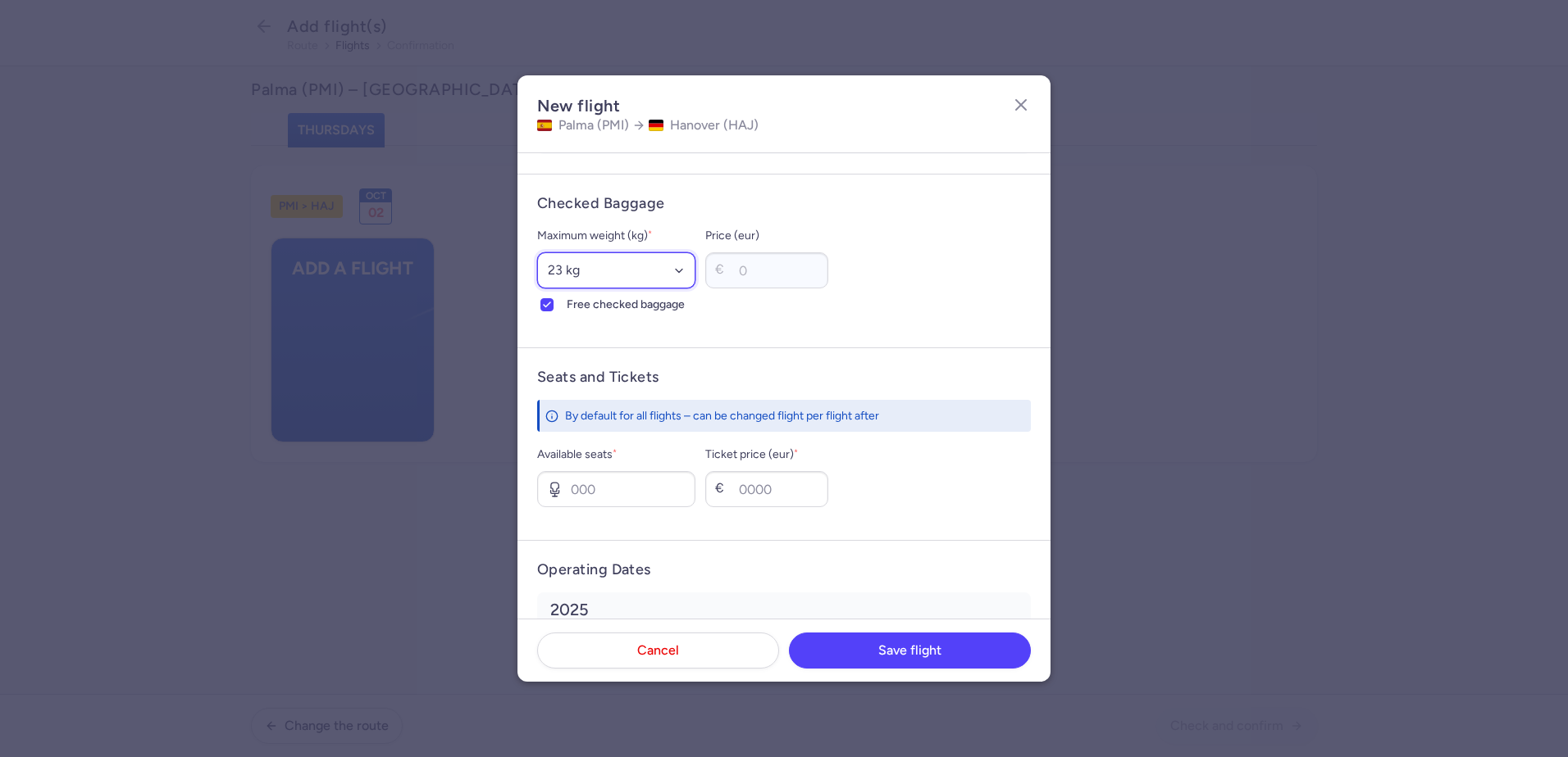
click at [537, 253] on select "Select an option 15 kg 16 kg 17 kg 18 kg 19 kg 20 kg 21 kg 22 kg 23 kg 24 kg 25…" at bounding box center [616, 270] width 158 height 36
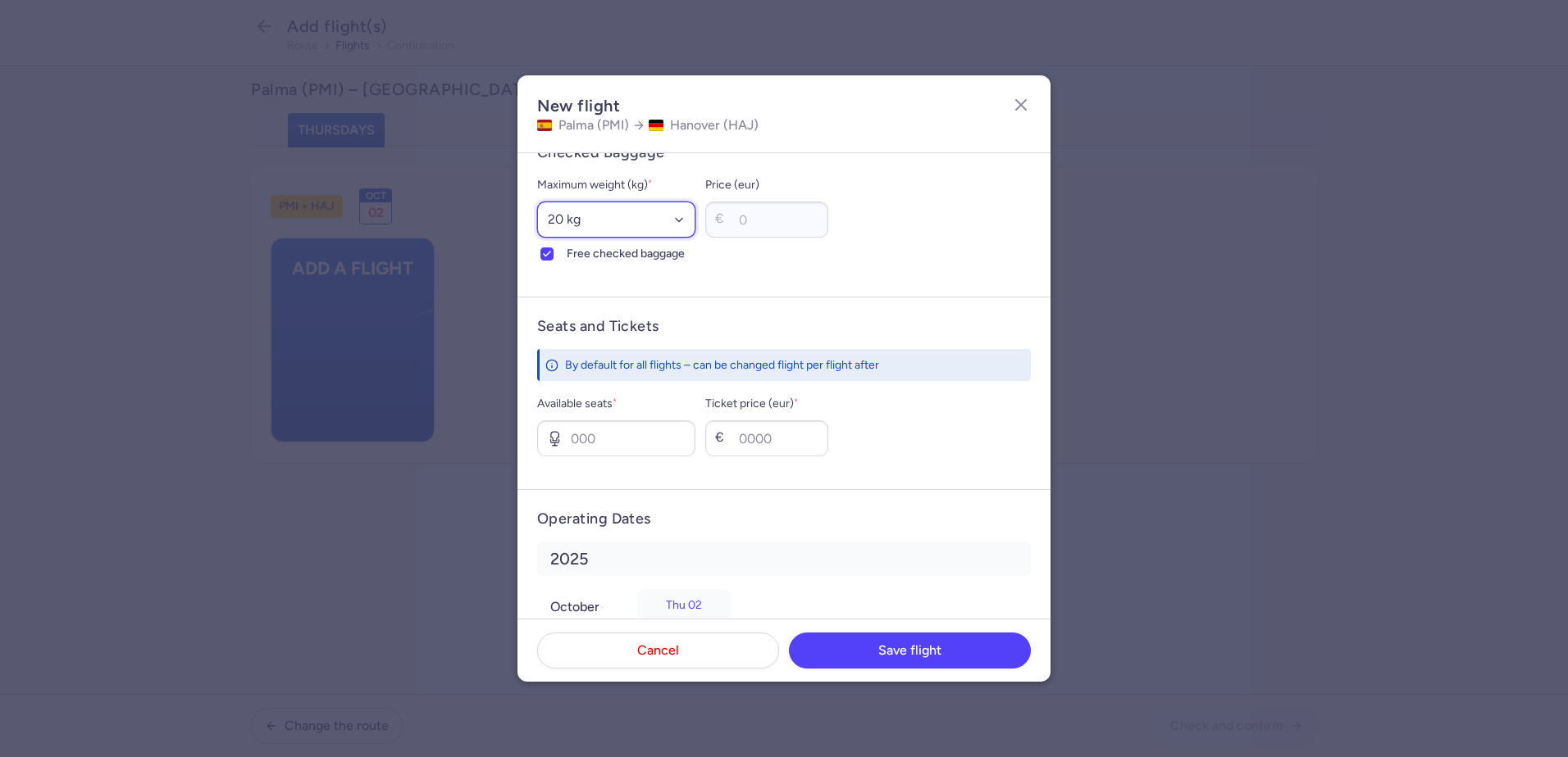
scroll to position [519, 0]
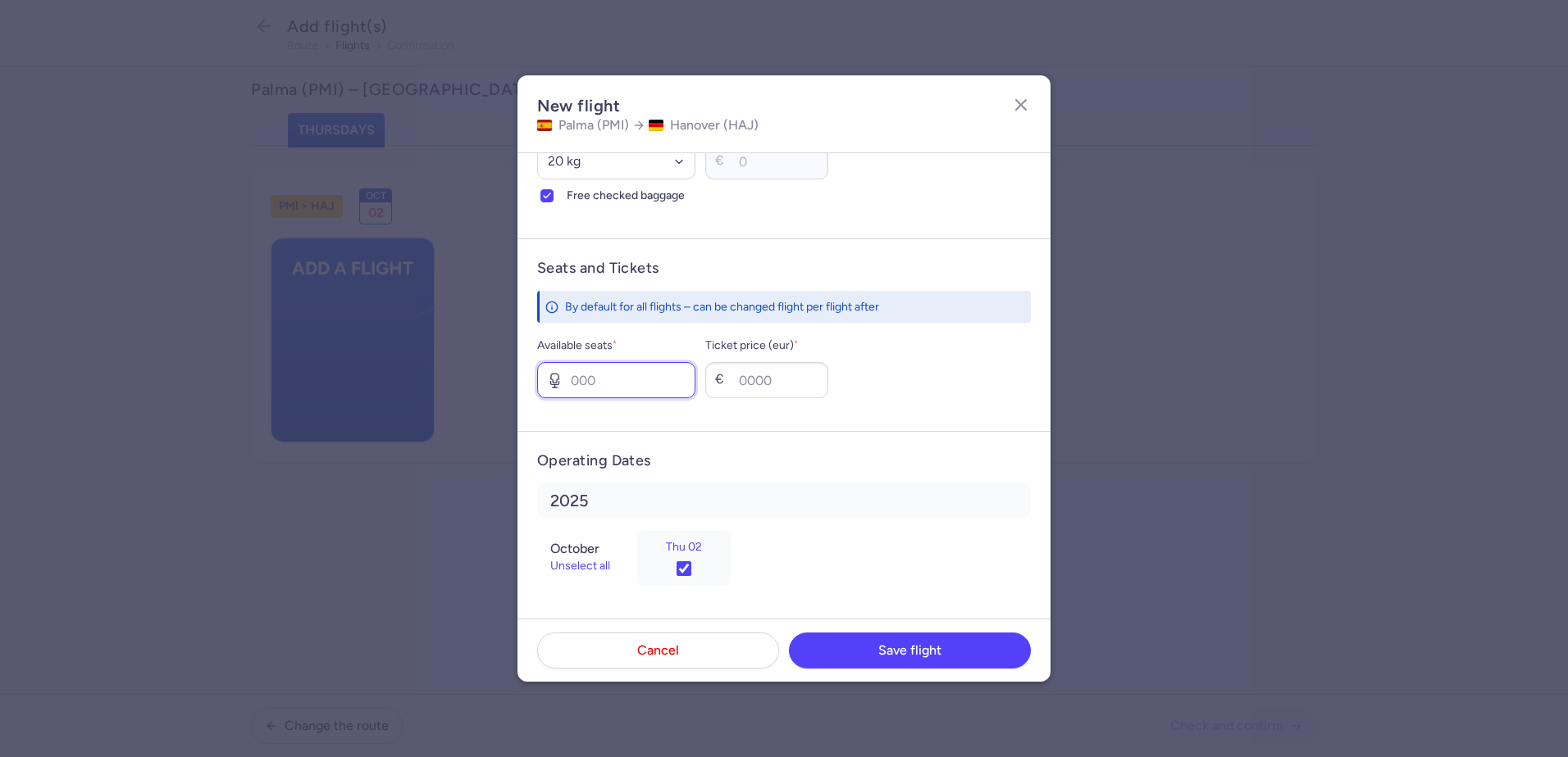
click at [618, 377] on input "Available seats *" at bounding box center [616, 379] width 158 height 36
type input "18"
type input "5"
type input "80"
click at [882, 655] on span "Save flight" at bounding box center [910, 650] width 63 height 15
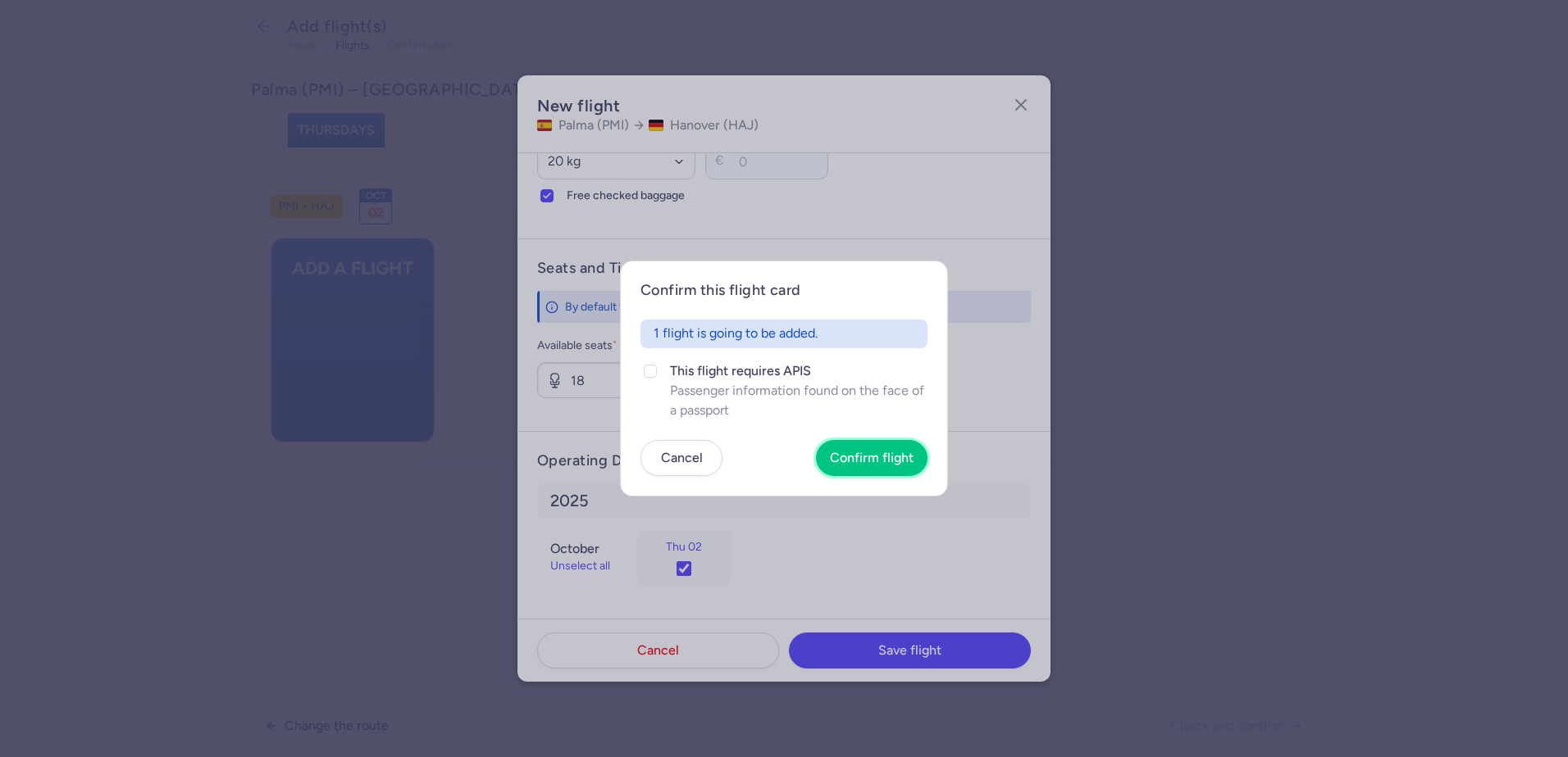
drag, startPoint x: 889, startPoint y: 448, endPoint x: 479, endPoint y: 469, distance: 410.5
click at [892, 446] on button "Confirm flight" at bounding box center [871, 458] width 111 height 36
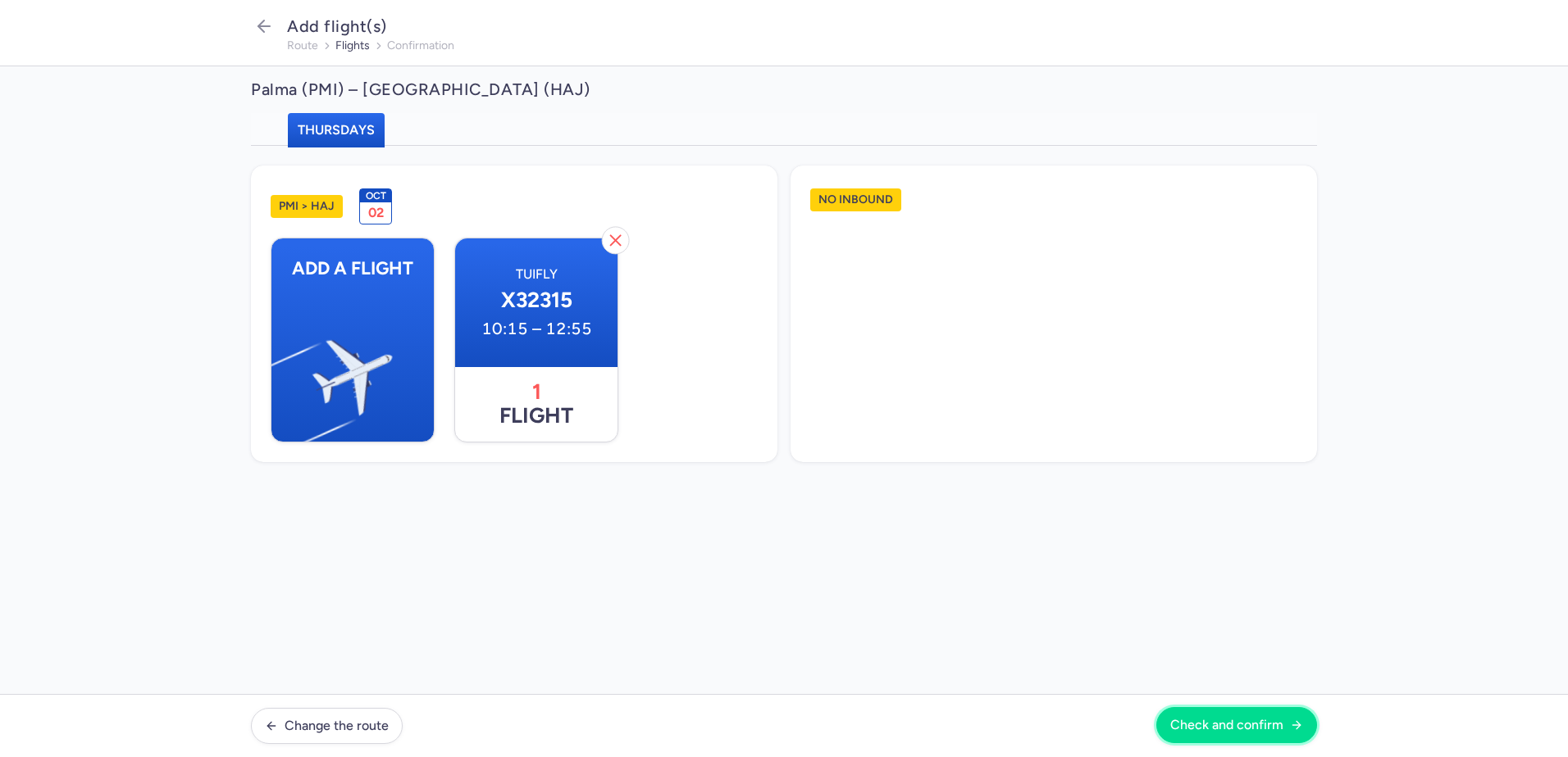
click at [1239, 729] on span "Check and confirm" at bounding box center [1227, 725] width 113 height 15
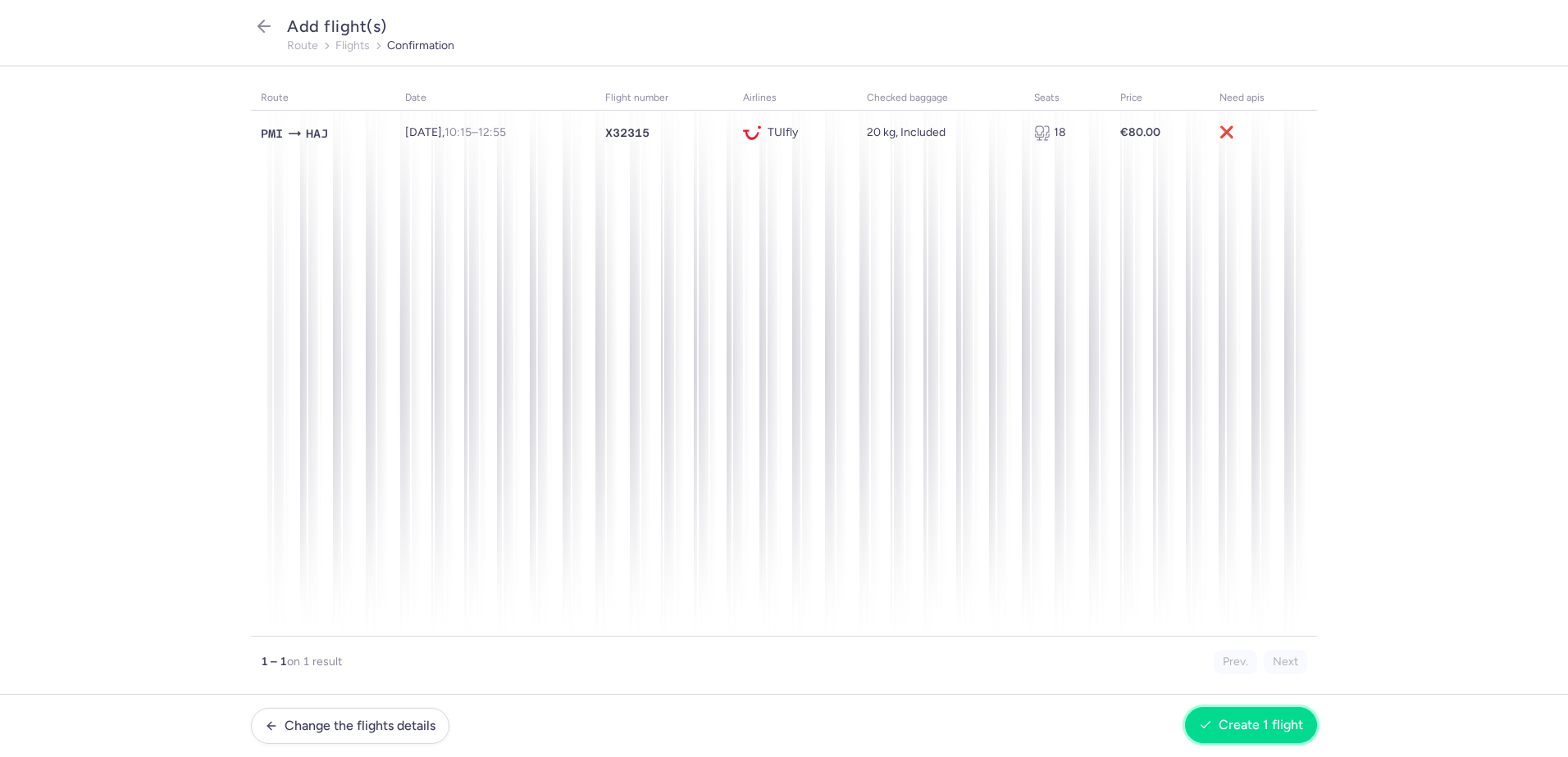
click at [1235, 716] on button "Create 1 flight" at bounding box center [1251, 725] width 132 height 36
